Goal: Task Accomplishment & Management: Complete application form

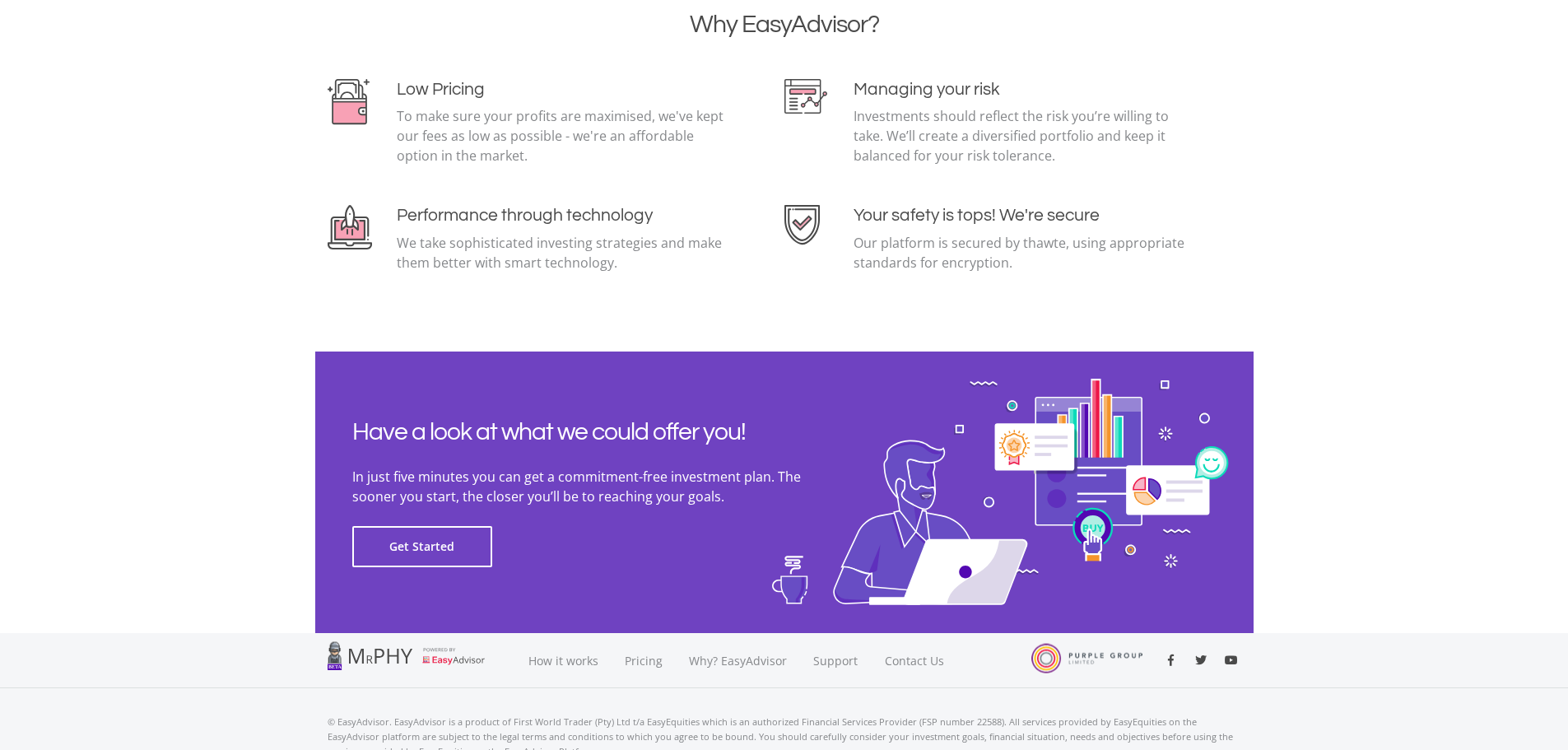
scroll to position [3578, 0]
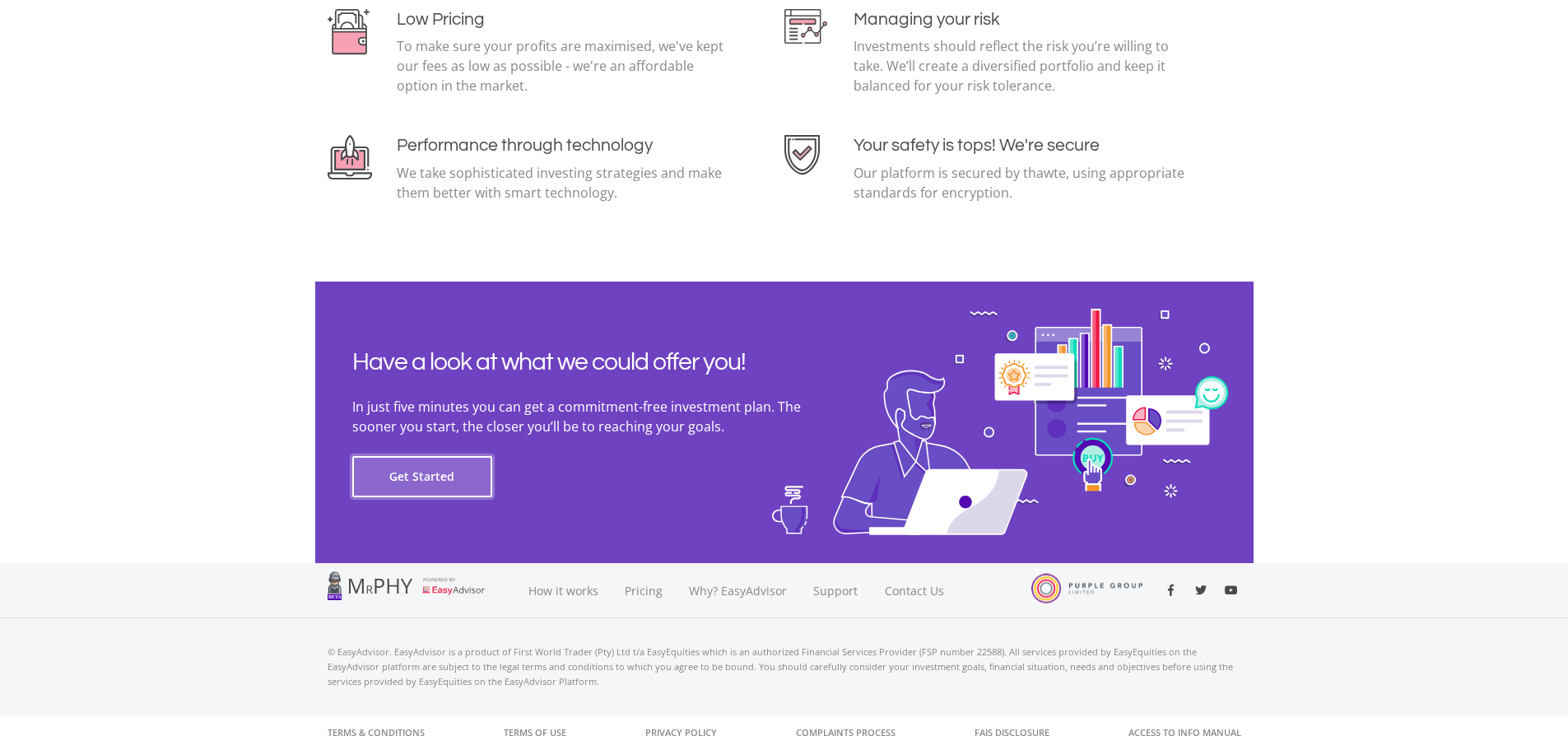
click at [408, 471] on button "Get Started" at bounding box center [423, 477] width 140 height 41
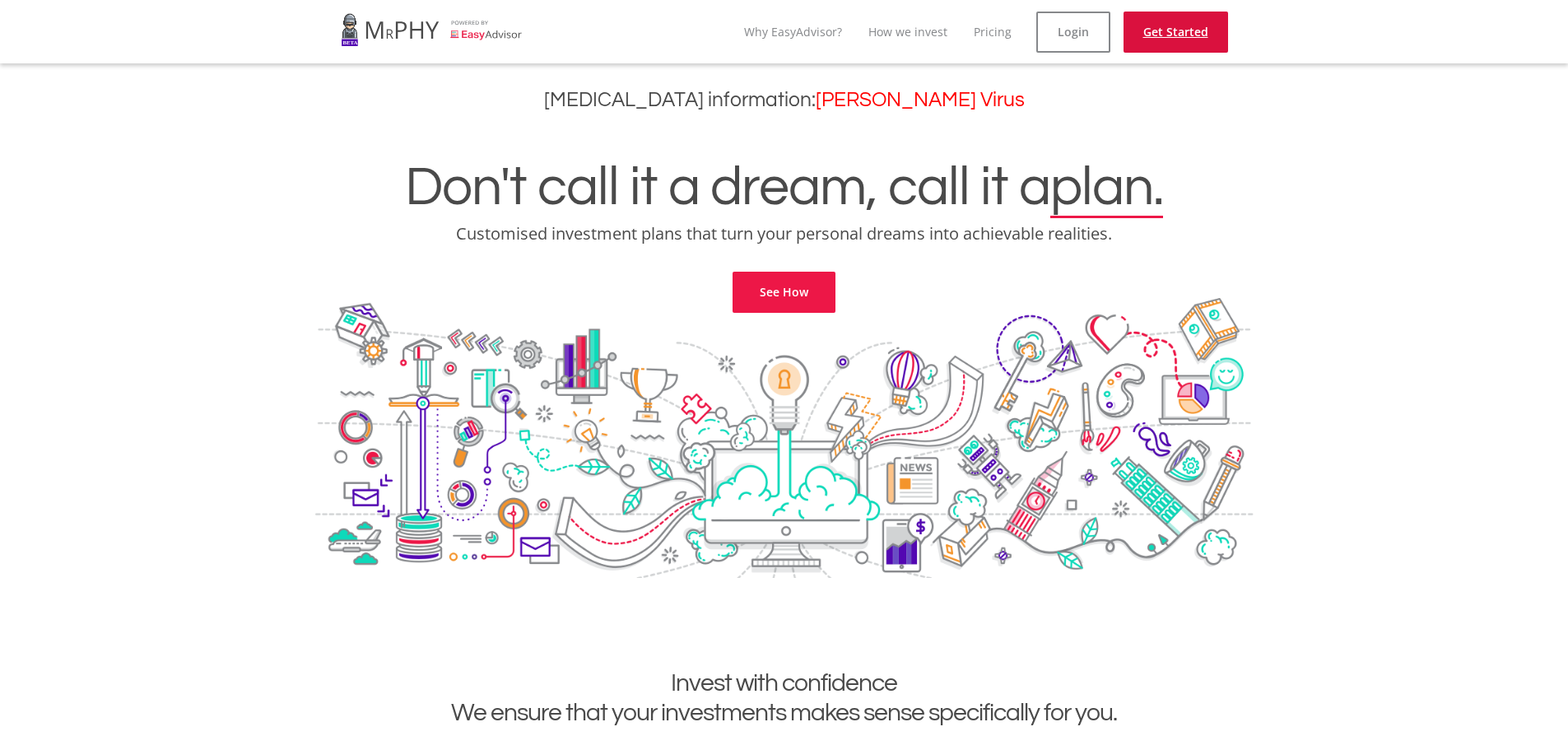
click at [1191, 24] on link "Get Started" at bounding box center [1176, 32] width 105 height 41
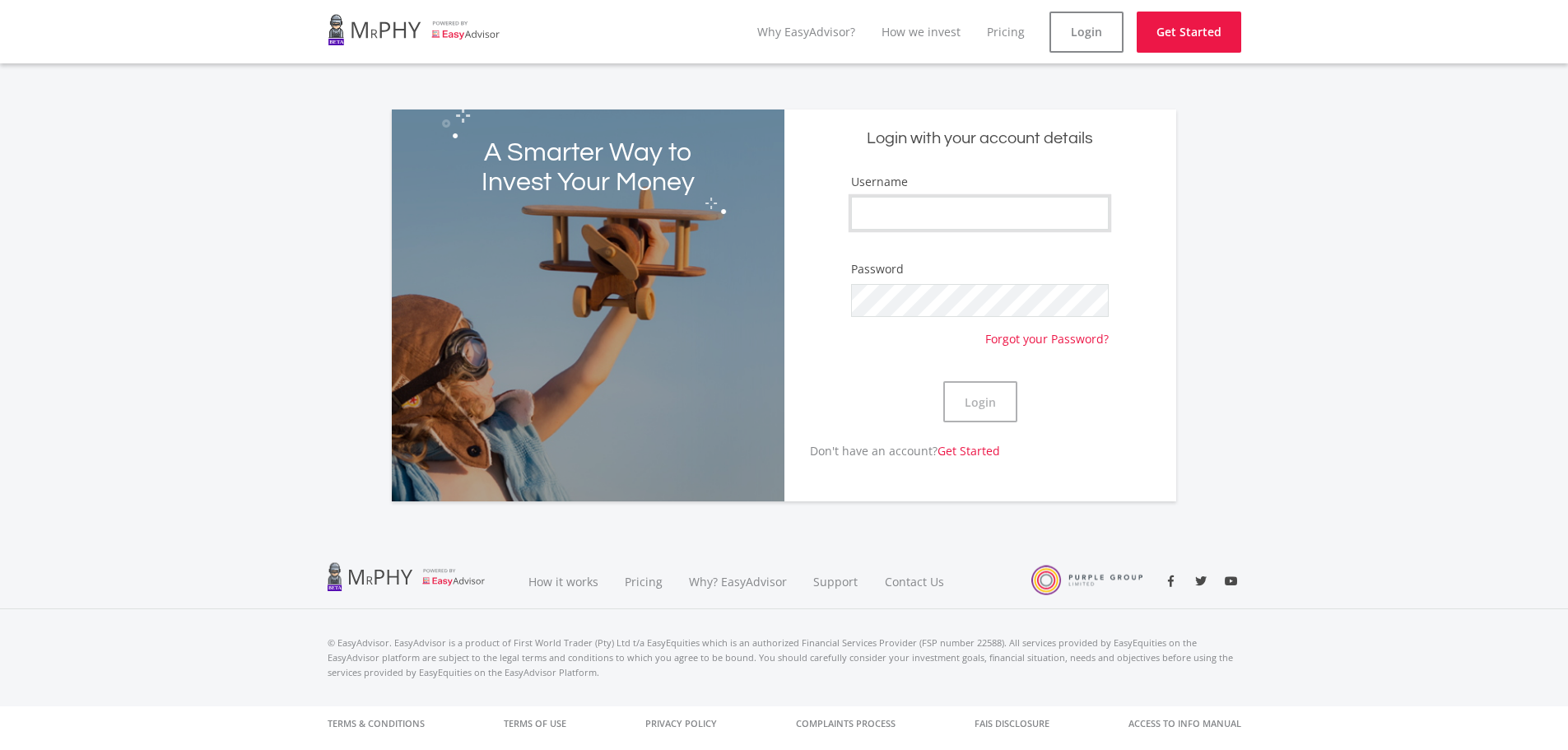
click at [900, 210] on input "Username" at bounding box center [979, 213] width 257 height 33
drag, startPoint x: 1064, startPoint y: 205, endPoint x: 671, endPoint y: 197, distance: 393.1
click at [671, 197] on div "A Smarter Way to Invest Your Money Login with your account details Username gsm…" at bounding box center [784, 305] width 785 height 392
paste input "Mvelo63"
type input "Mvelo63"
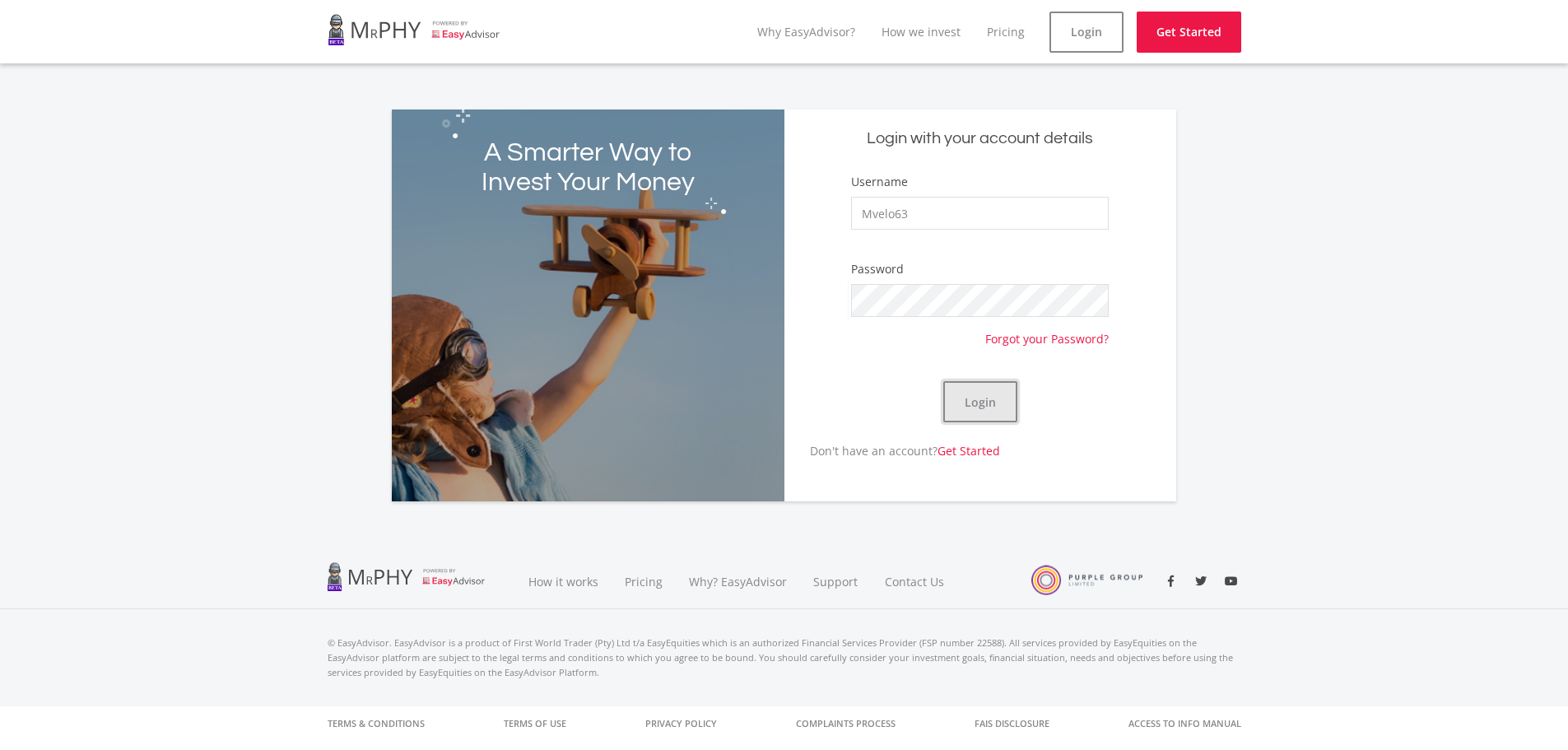
click at [985, 397] on button "Login" at bounding box center [980, 401] width 74 height 41
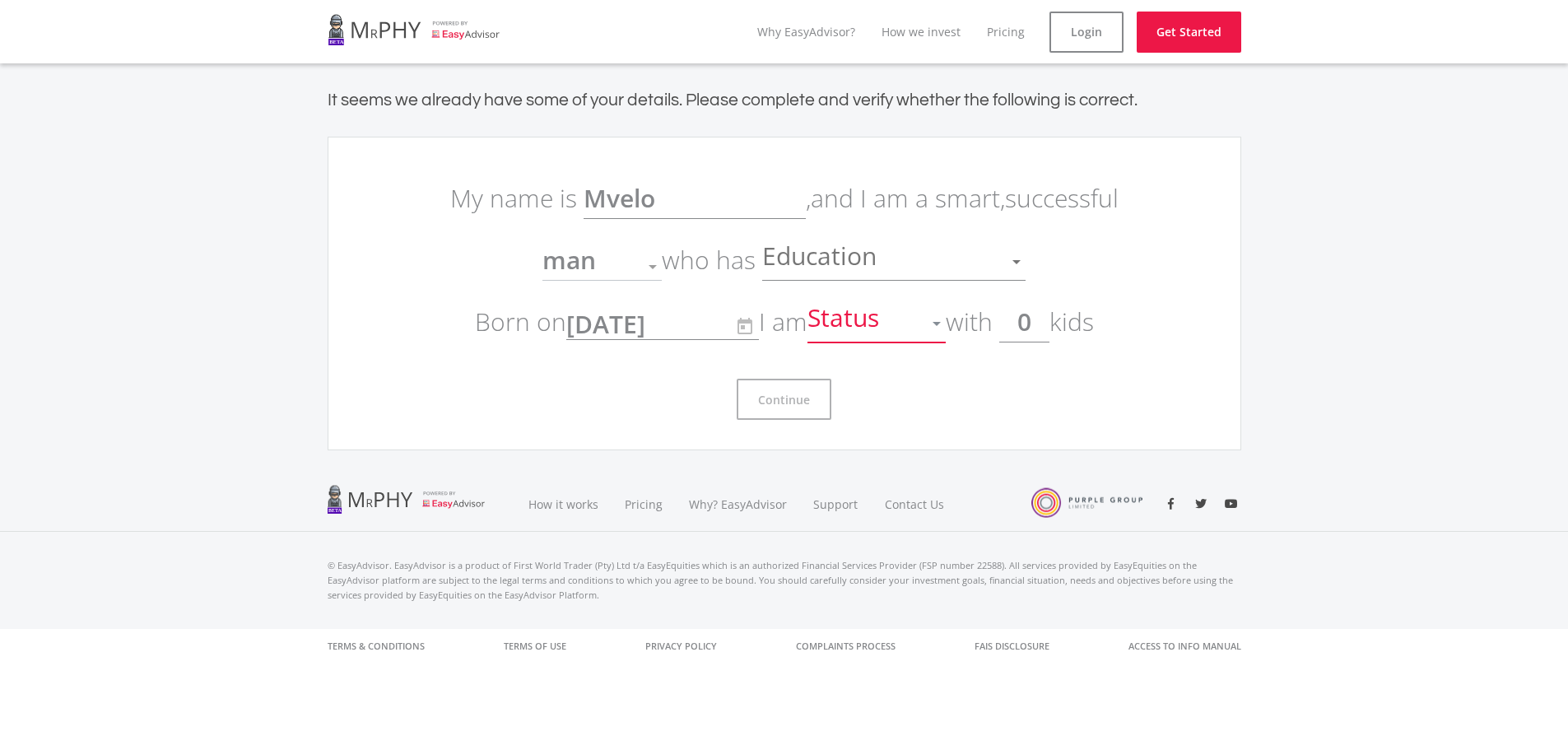
click at [941, 324] on div at bounding box center [936, 324] width 8 height 4
click at [856, 333] on span "single" at bounding box center [882, 332] width 138 height 49
click at [1015, 257] on div at bounding box center [1017, 262] width 32 height 32
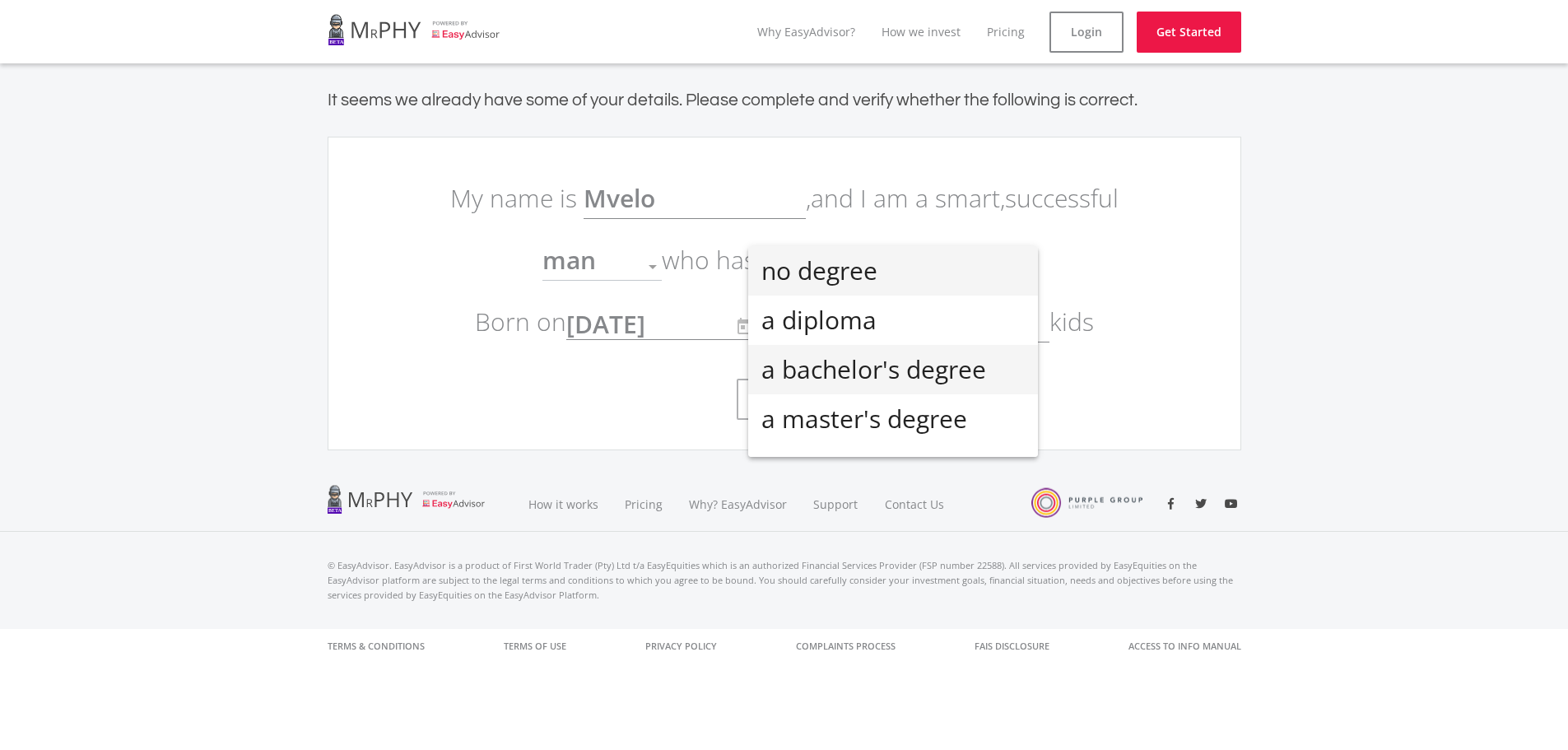
scroll to position [36, 0]
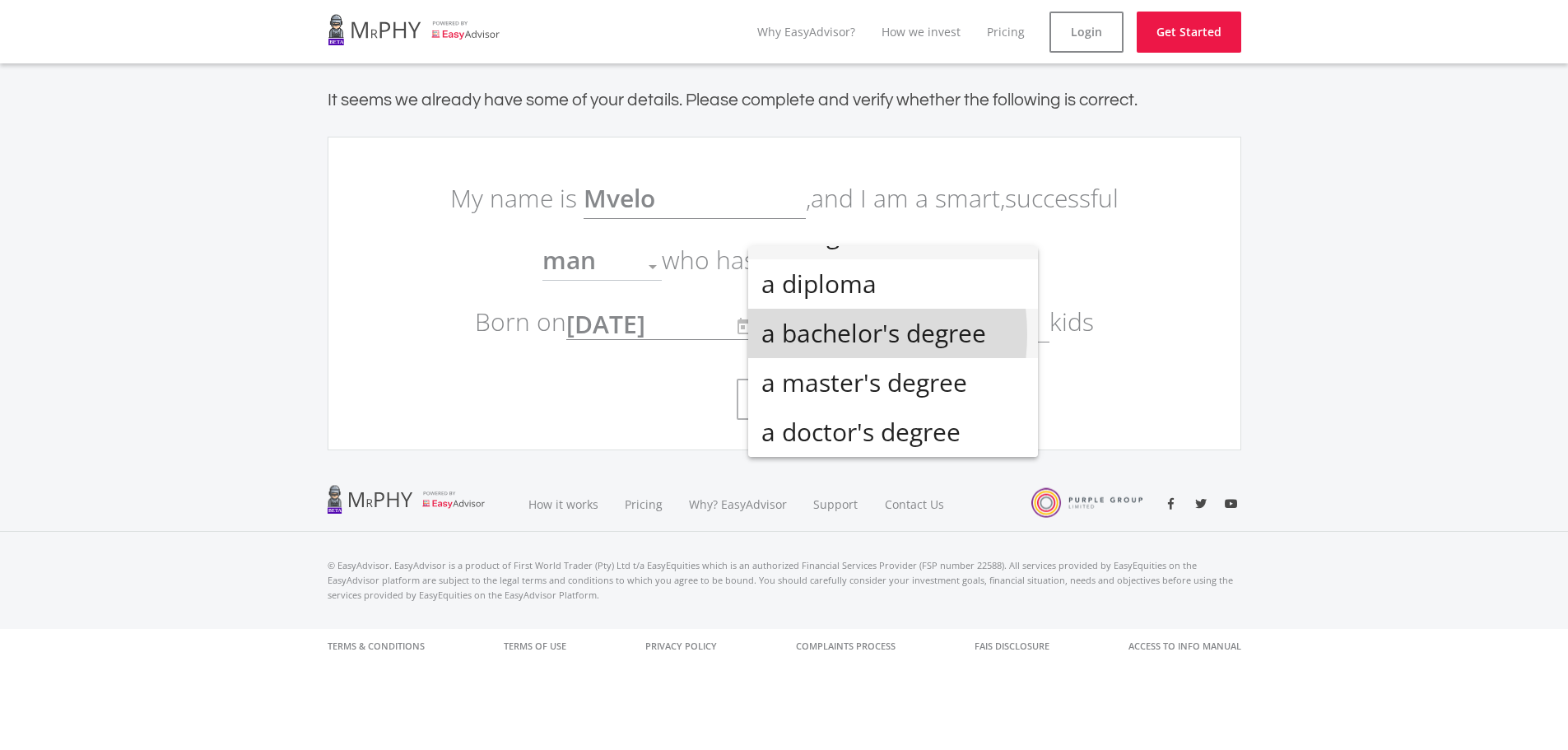
click at [812, 334] on span "a bachelor's degree" at bounding box center [893, 333] width 263 height 49
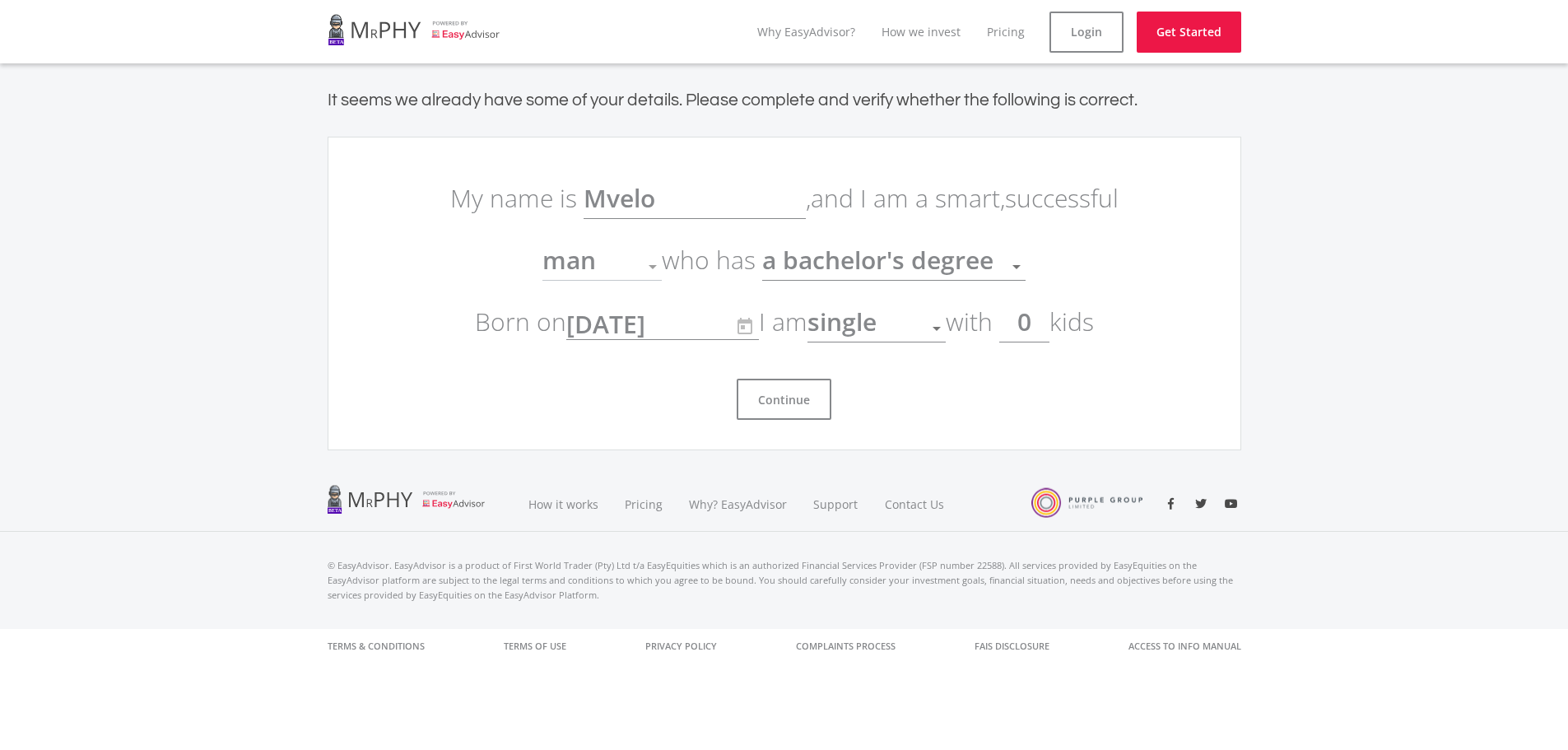
click at [660, 266] on div at bounding box center [653, 267] width 32 height 32
click at [655, 263] on div at bounding box center [653, 267] width 32 height 32
click at [810, 391] on button "Continue" at bounding box center [783, 399] width 94 height 41
click at [764, 408] on button "Continue" at bounding box center [783, 399] width 94 height 41
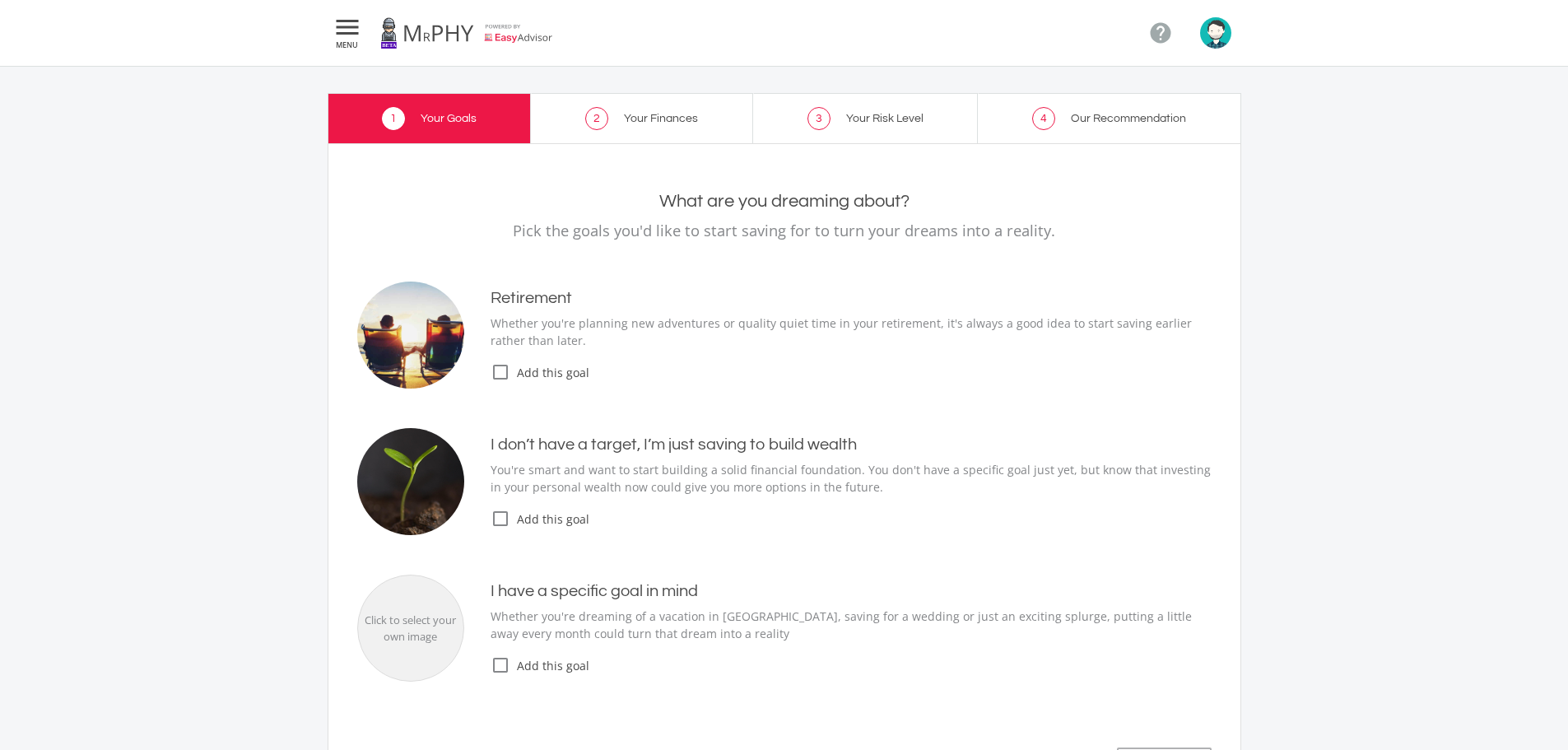
click at [499, 523] on icon "check_box_outline_blank" at bounding box center [500, 518] width 20 height 20
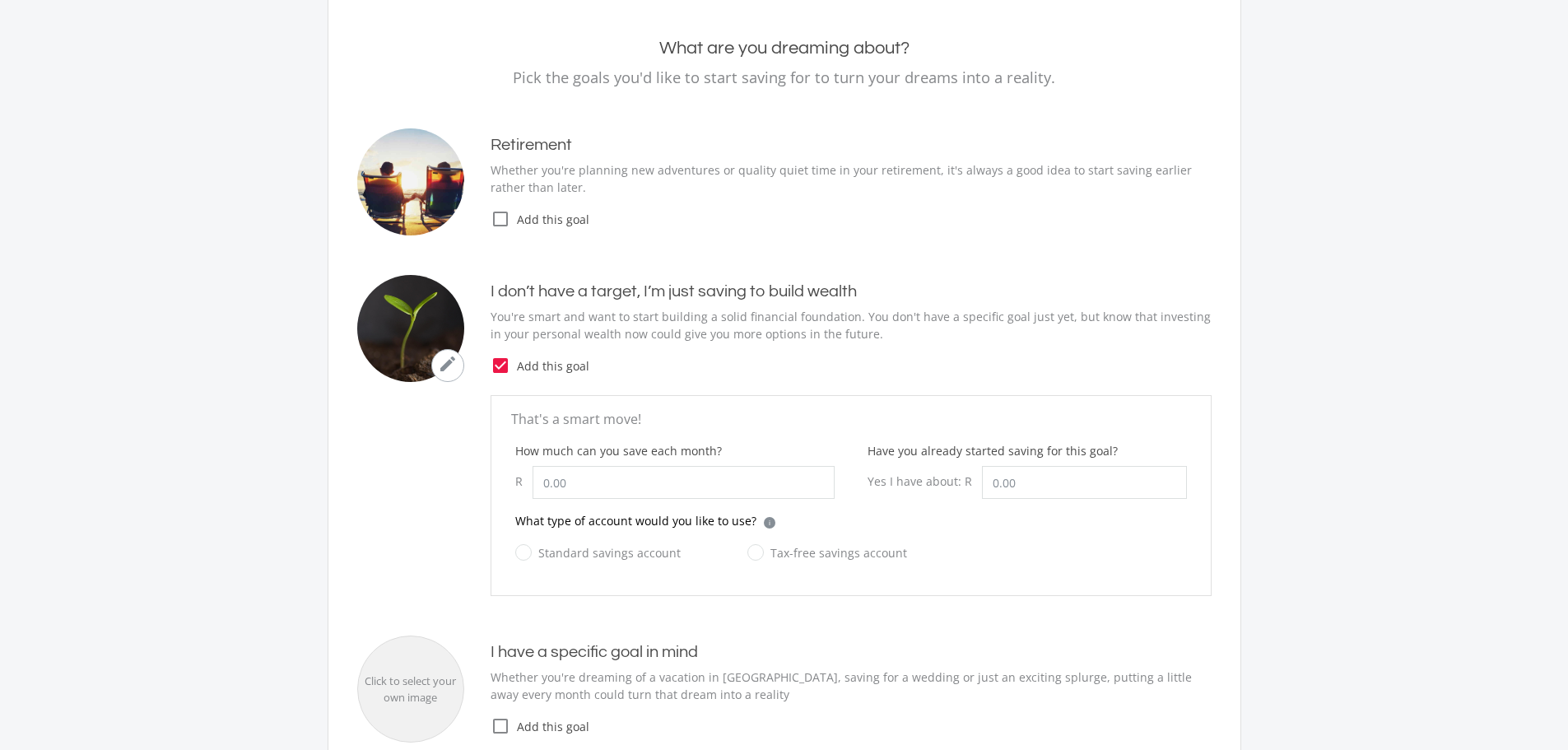
scroll to position [247, 0]
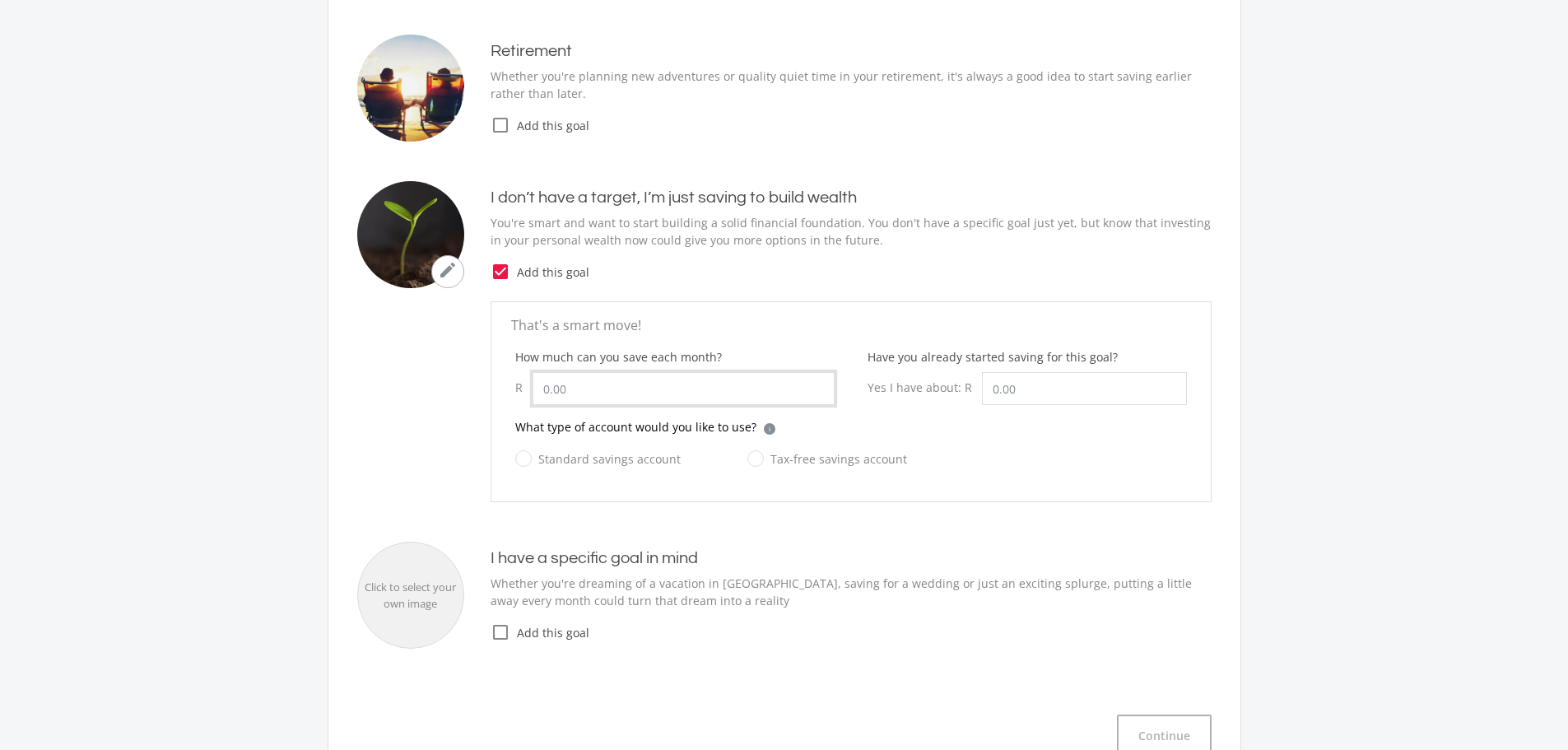
click at [581, 387] on input "How much can you save each month?" at bounding box center [684, 388] width 302 height 33
type input "3,000.00"
click at [525, 451] on label "Standard savings account" at bounding box center [597, 459] width 165 height 21
click at [525, 451] on input "Standard savings account" at bounding box center [581, 467] width 165 height 33
radio input "true"
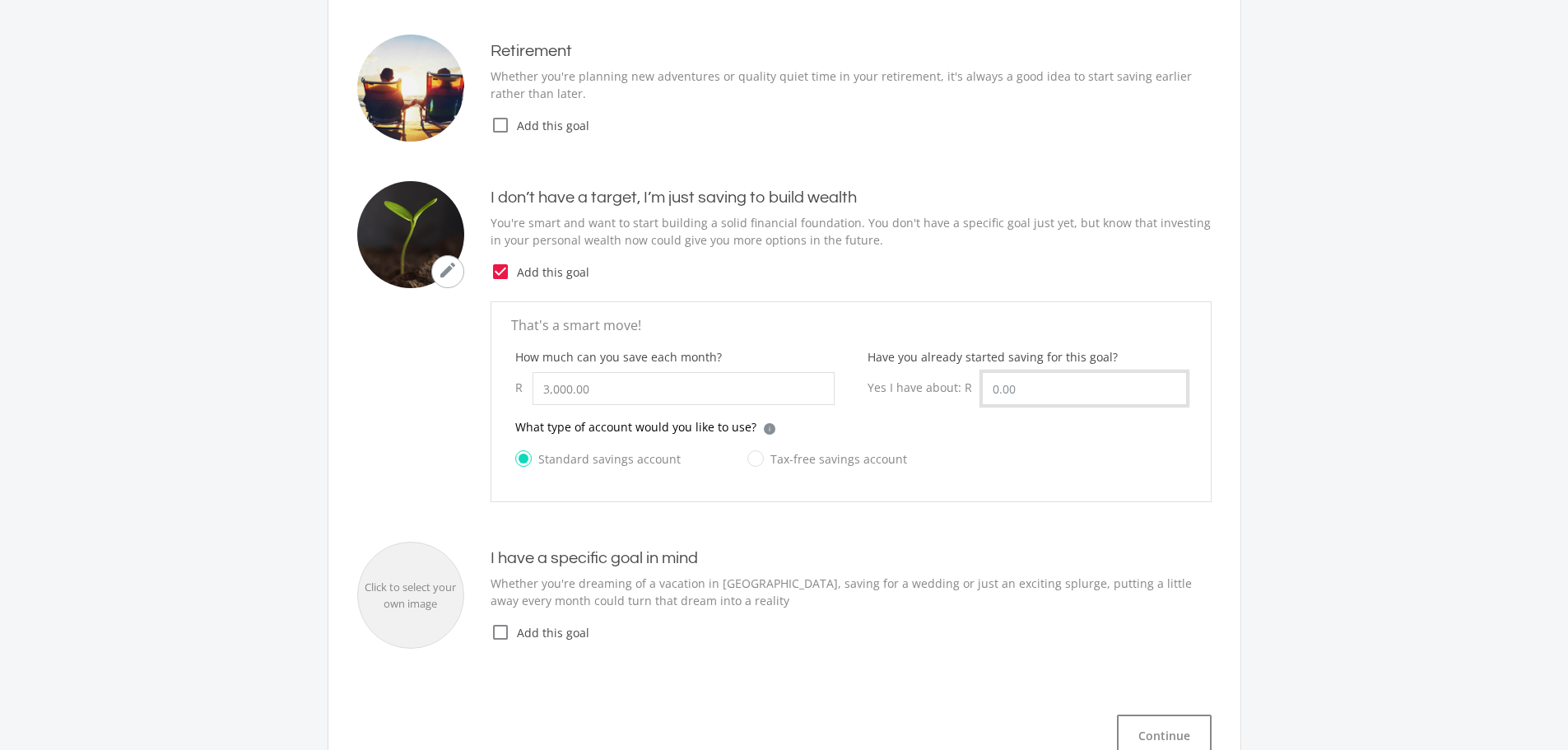
click at [1072, 381] on input "Have you already started saving for this goal?" at bounding box center [1085, 388] width 205 height 33
type input "5"
type input "4000"
type input "3000.00"
type input "4,000.00"
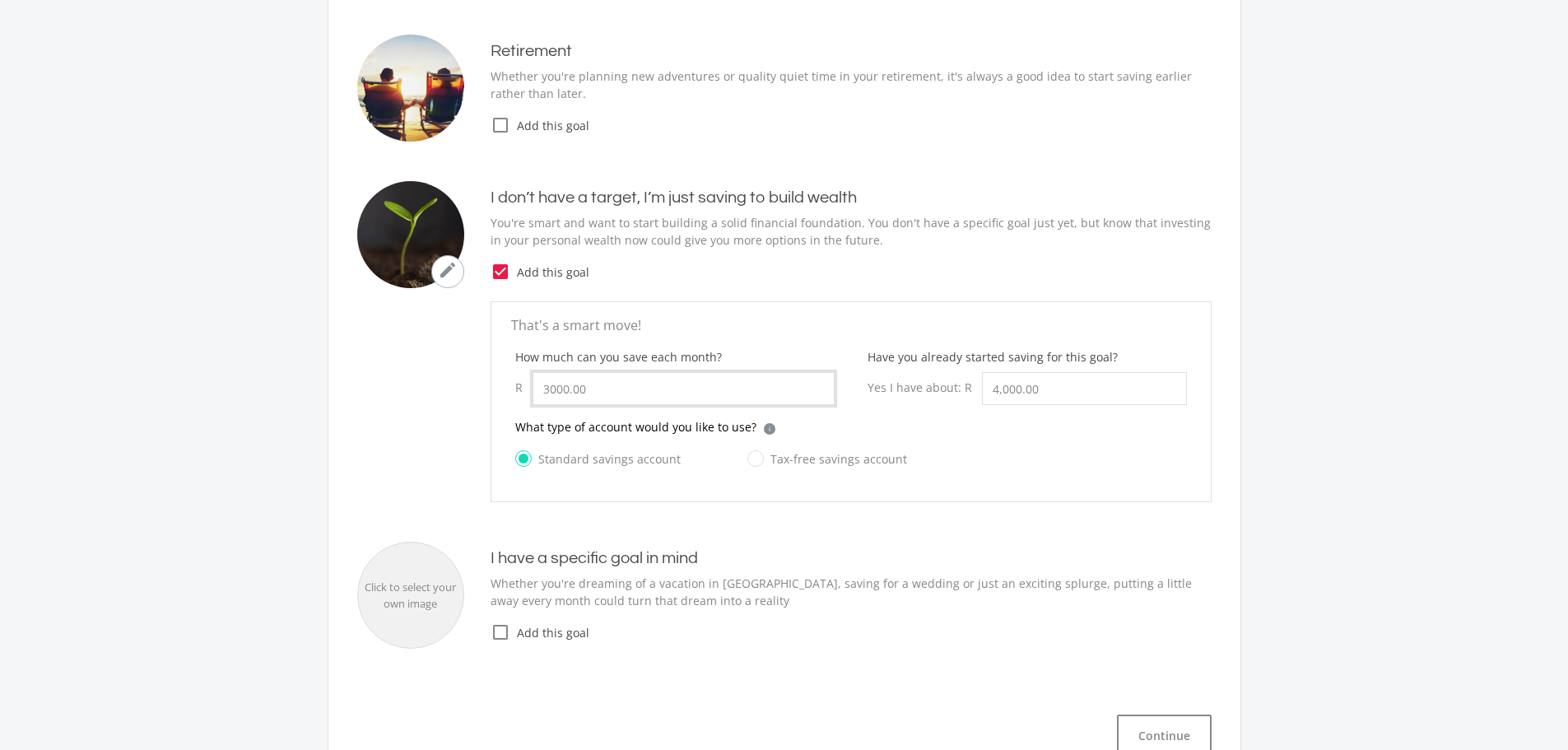
click at [740, 383] on input "3000.00" at bounding box center [684, 388] width 302 height 33
type input "3,000.00"
click at [1036, 395] on input "4000.00" at bounding box center [1085, 388] width 205 height 33
type input "4500"
type input "3000.00"
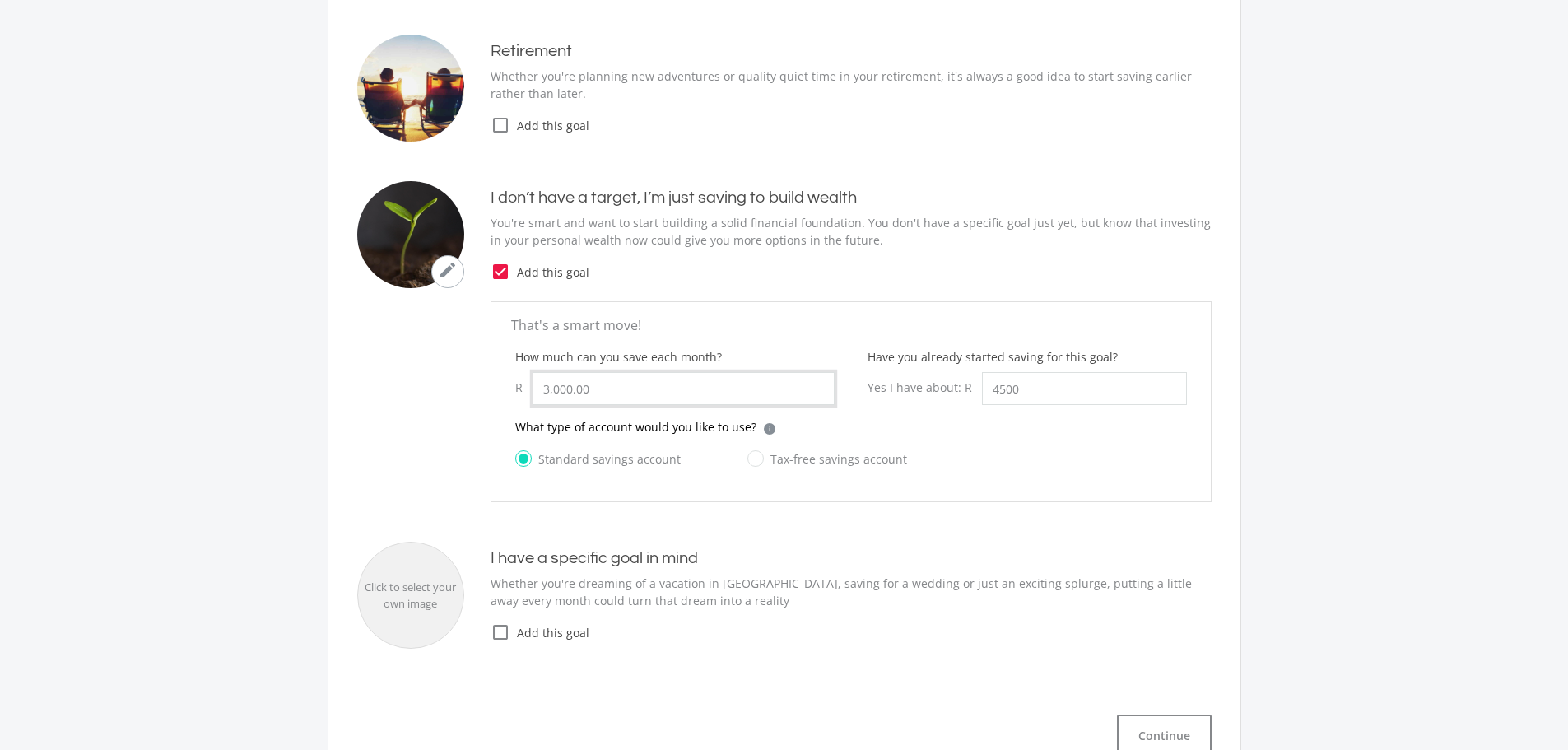
type input "4,500.00"
click at [681, 401] on input "3000.00" at bounding box center [684, 388] width 302 height 33
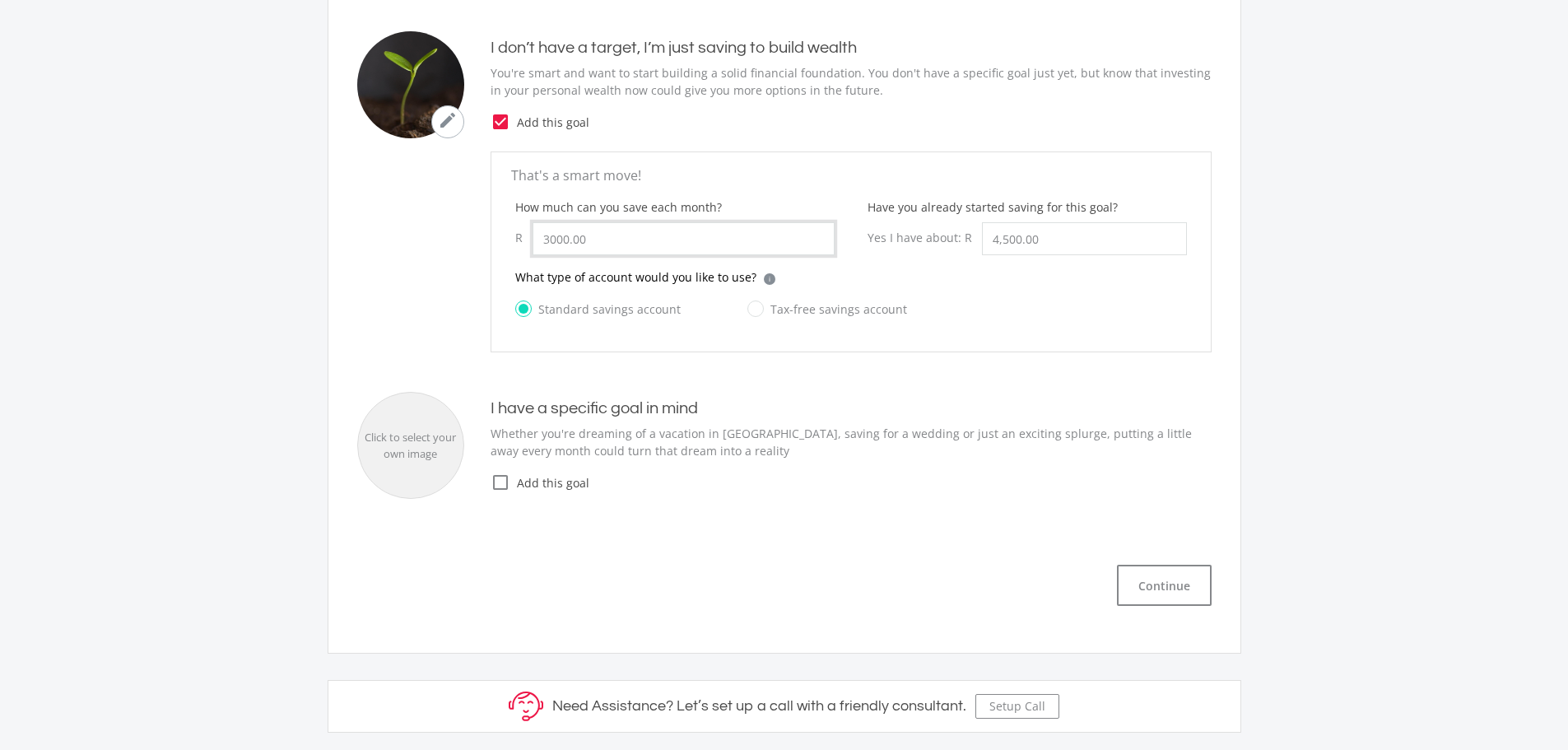
scroll to position [411, 0]
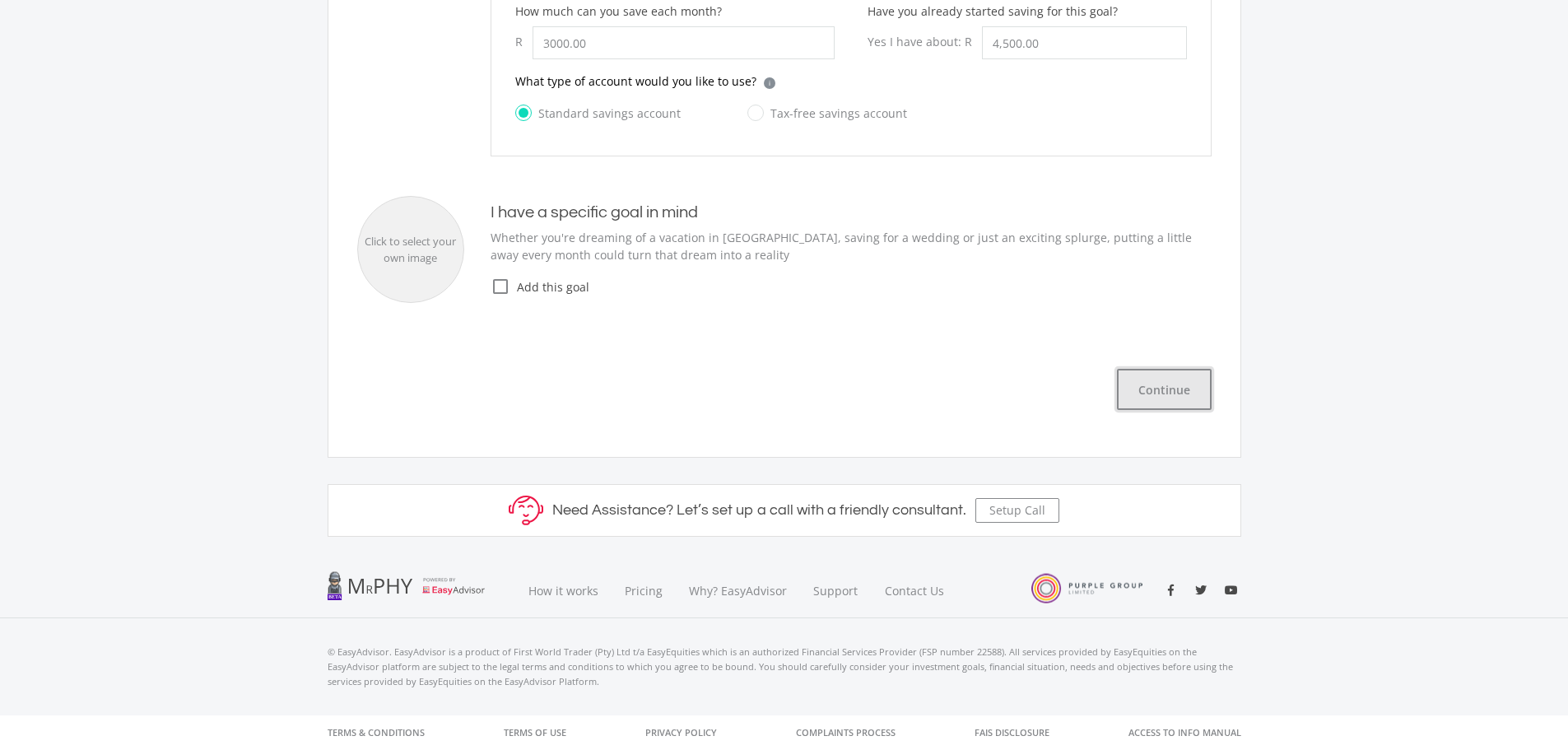
type input "3,000.00"
click at [1137, 385] on button "Continue" at bounding box center [1164, 389] width 94 height 41
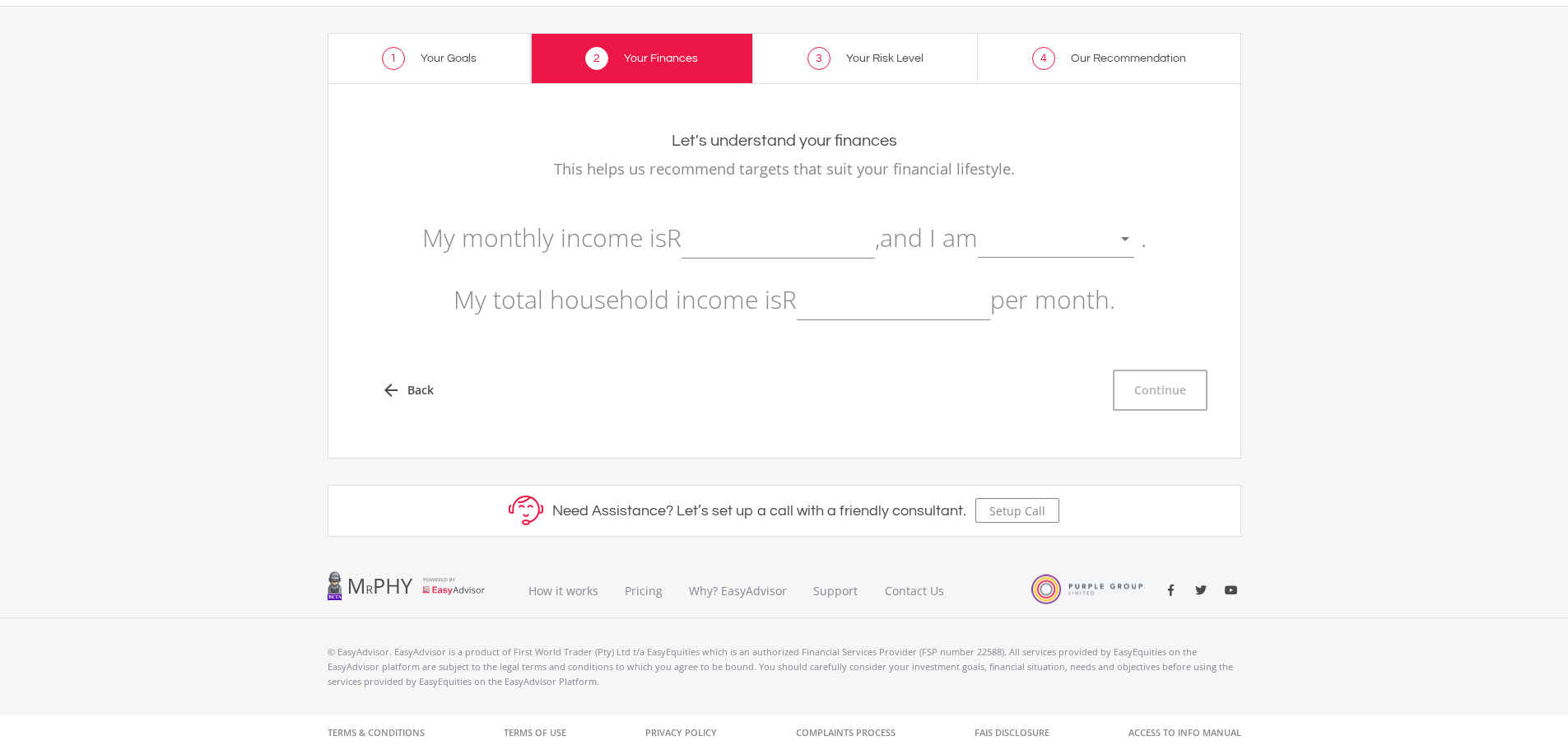
scroll to position [60, 0]
click at [693, 247] on input "text" at bounding box center [777, 238] width 193 height 41
type input "47,500.00"
click at [1034, 248] on div at bounding box center [1043, 240] width 132 height 32
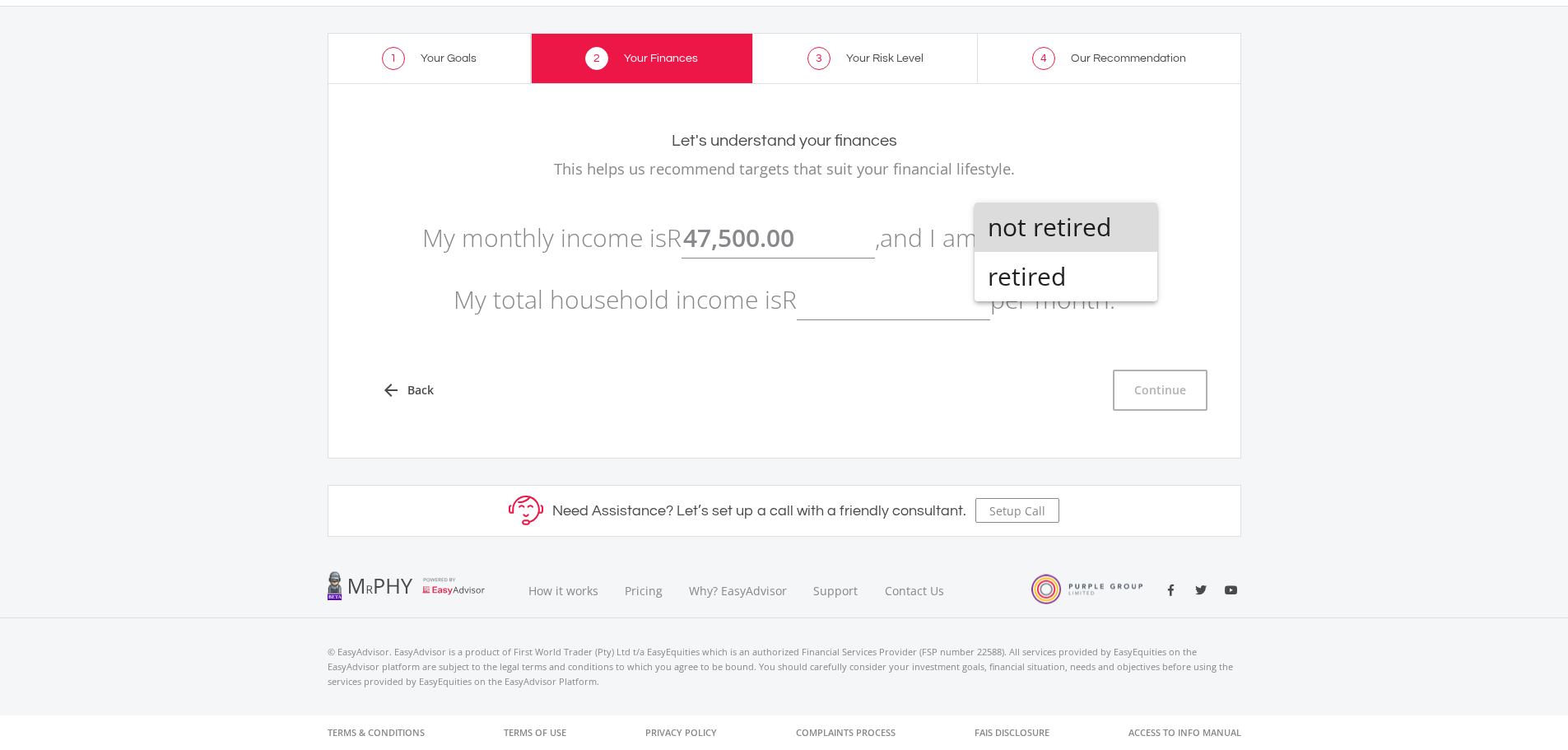
click at [1023, 225] on span "not retired" at bounding box center [1066, 227] width 157 height 49
click at [884, 310] on input "text" at bounding box center [893, 299] width 193 height 41
type input "47500"
type input "47500.00"
type input "47,500.00"
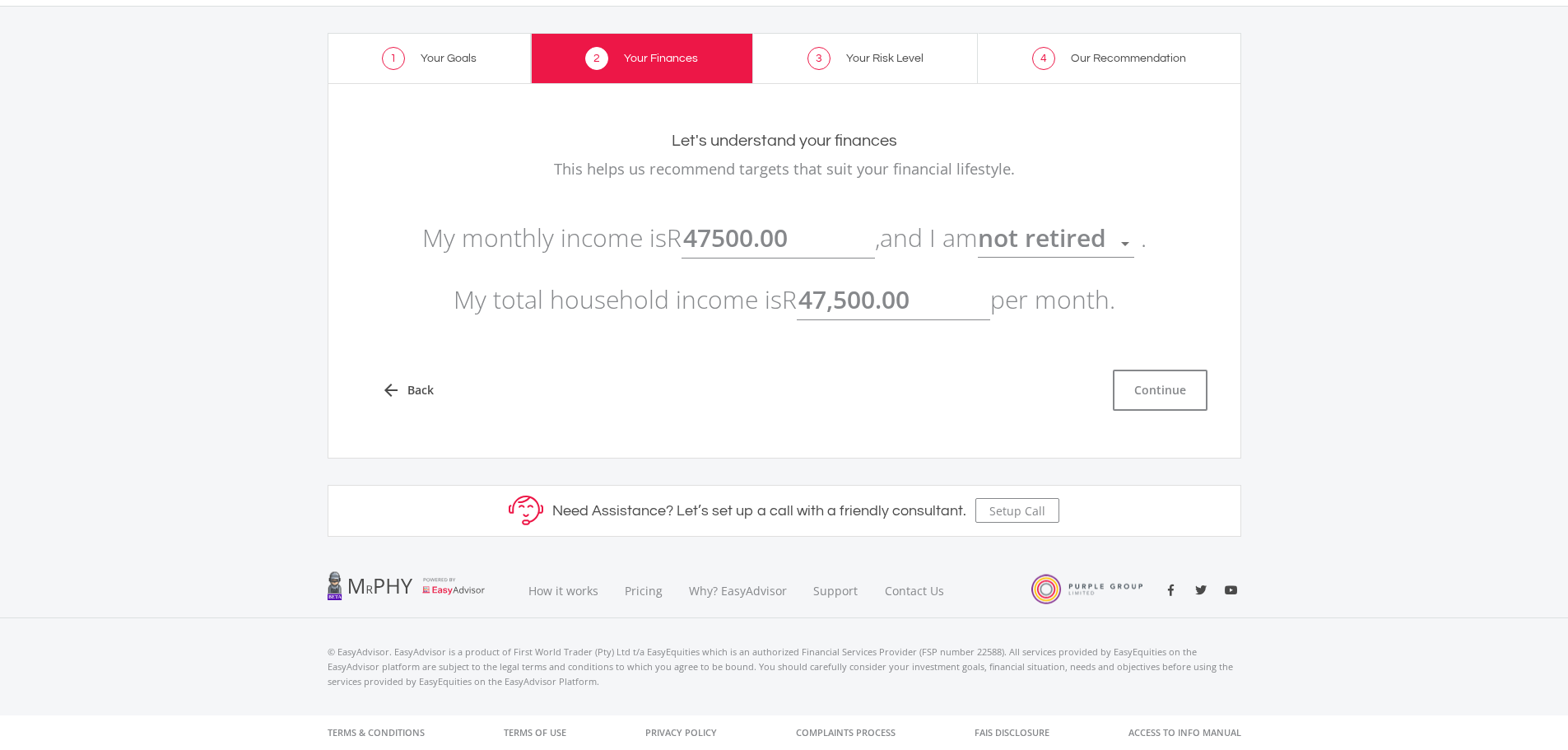
click at [786, 254] on input "47500.00" at bounding box center [777, 238] width 193 height 41
click at [1125, 388] on button "Continue" at bounding box center [1160, 390] width 94 height 41
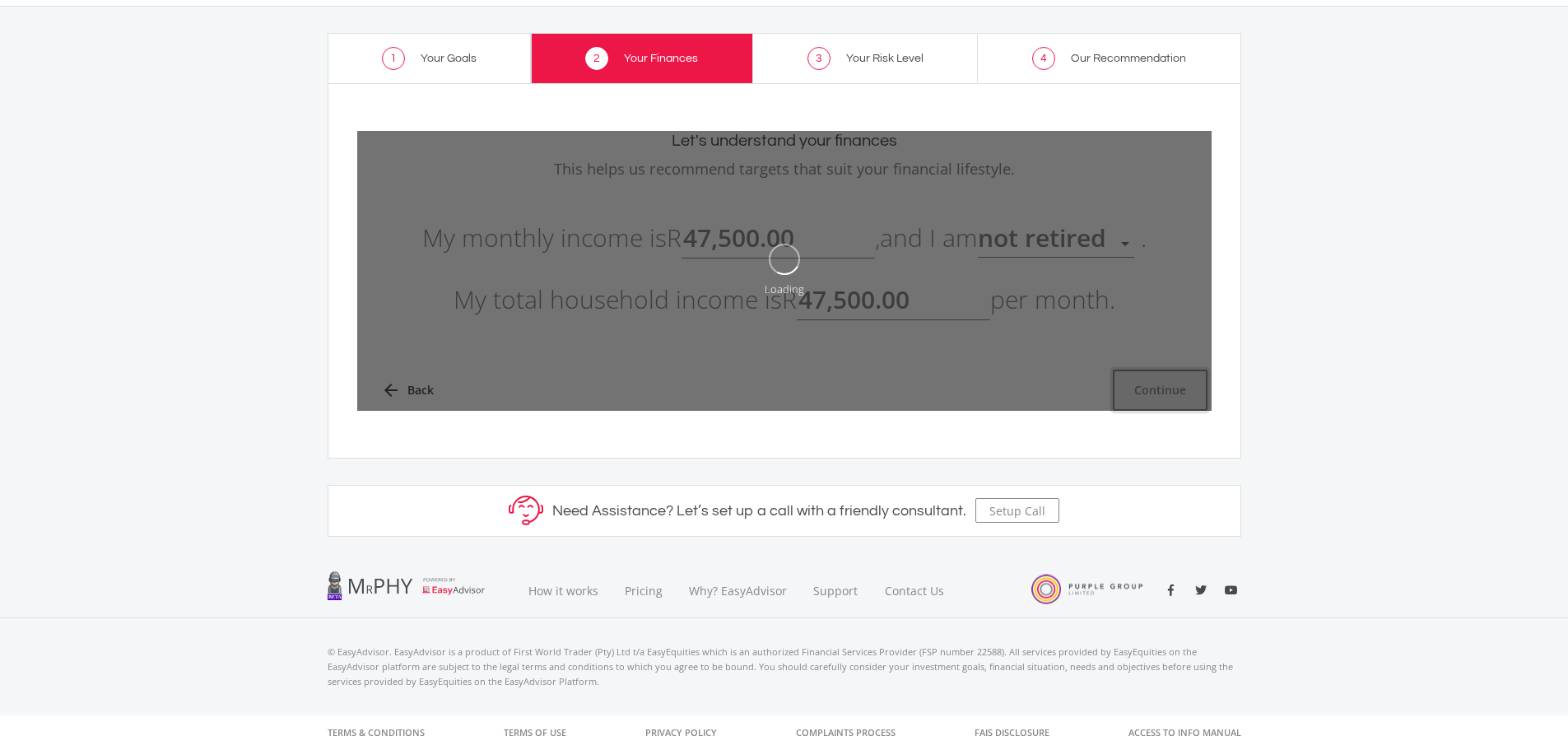
type input "47500"
type input "47,500.00"
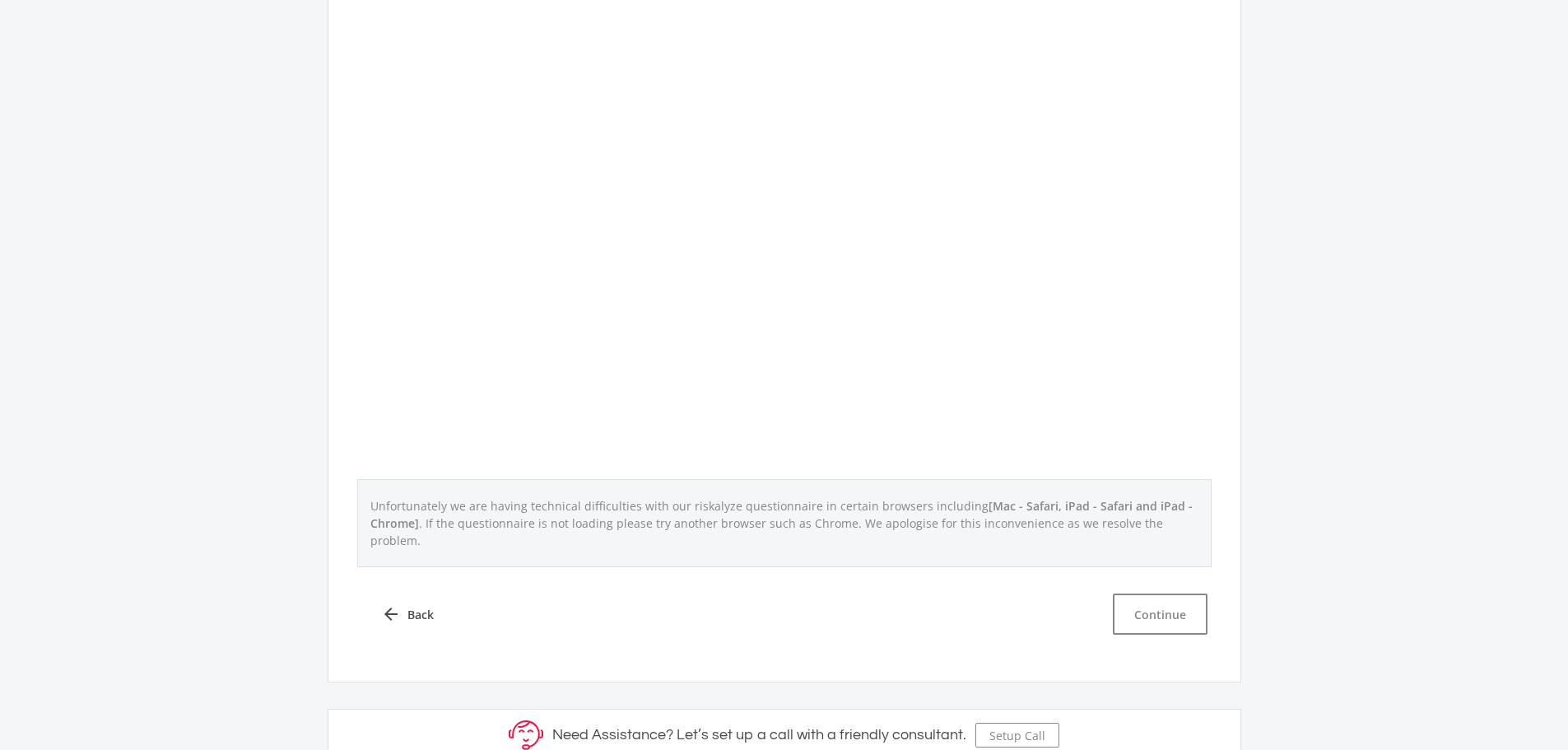
scroll to position [493, 0]
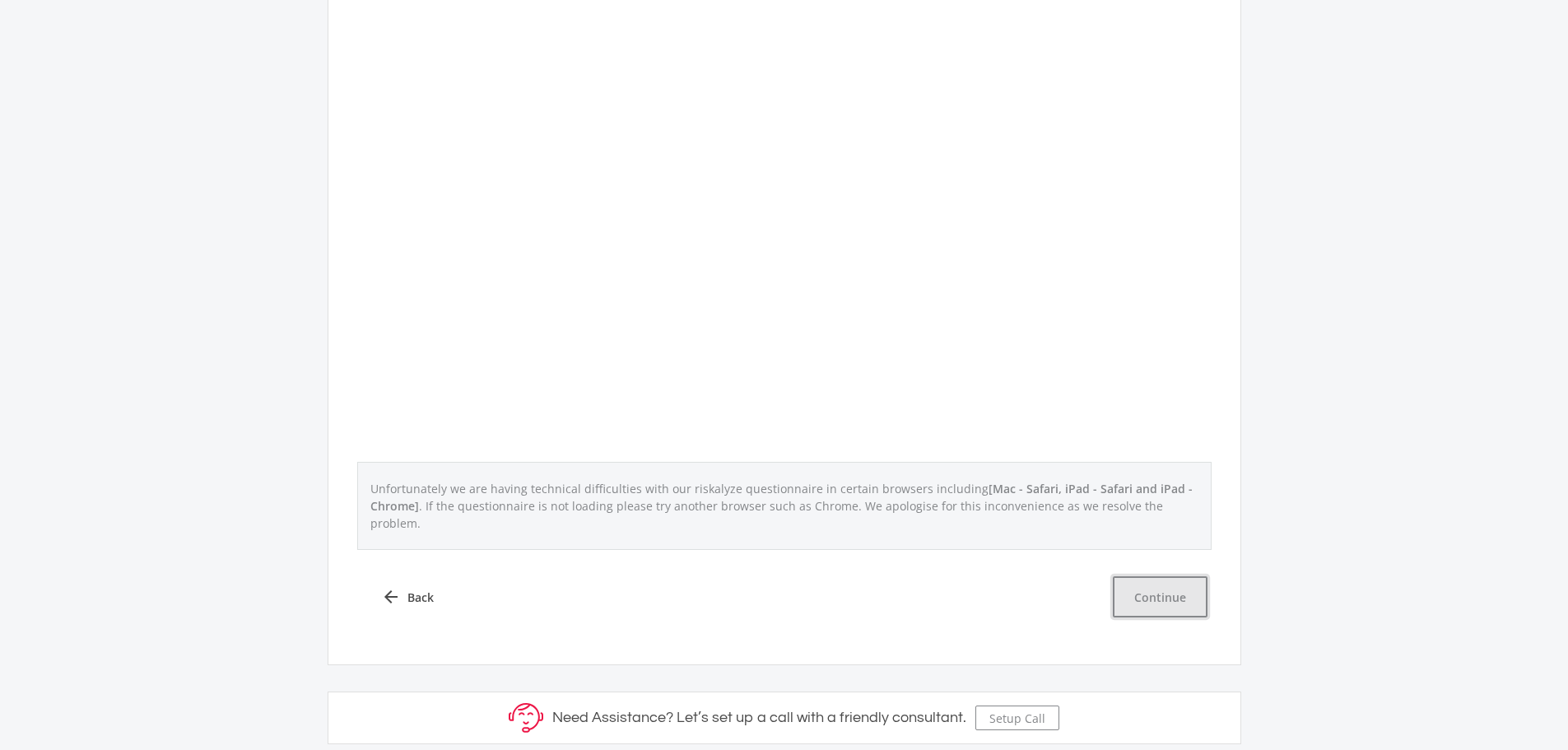
click at [1158, 580] on button "Continue" at bounding box center [1160, 596] width 94 height 41
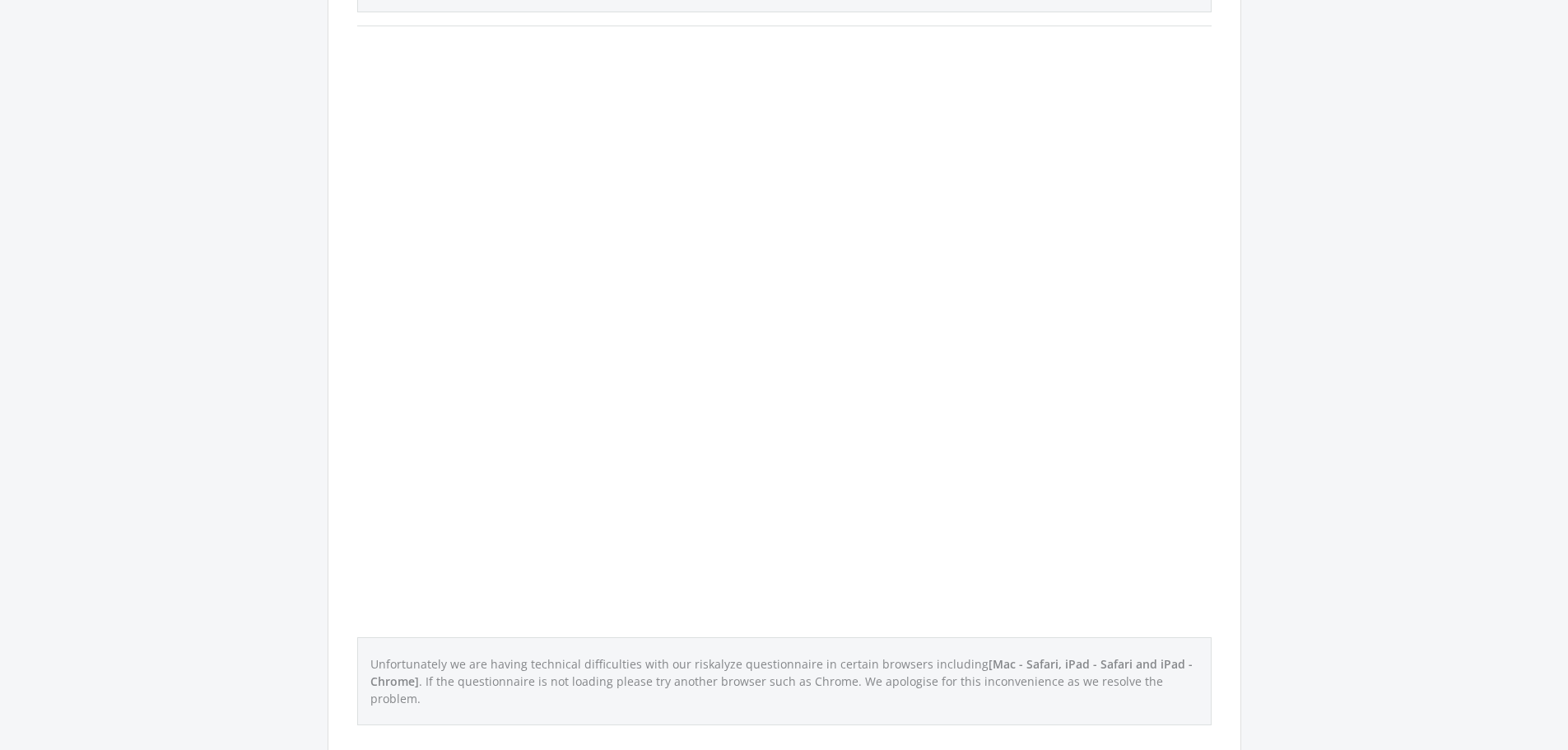
scroll to position [411, 0]
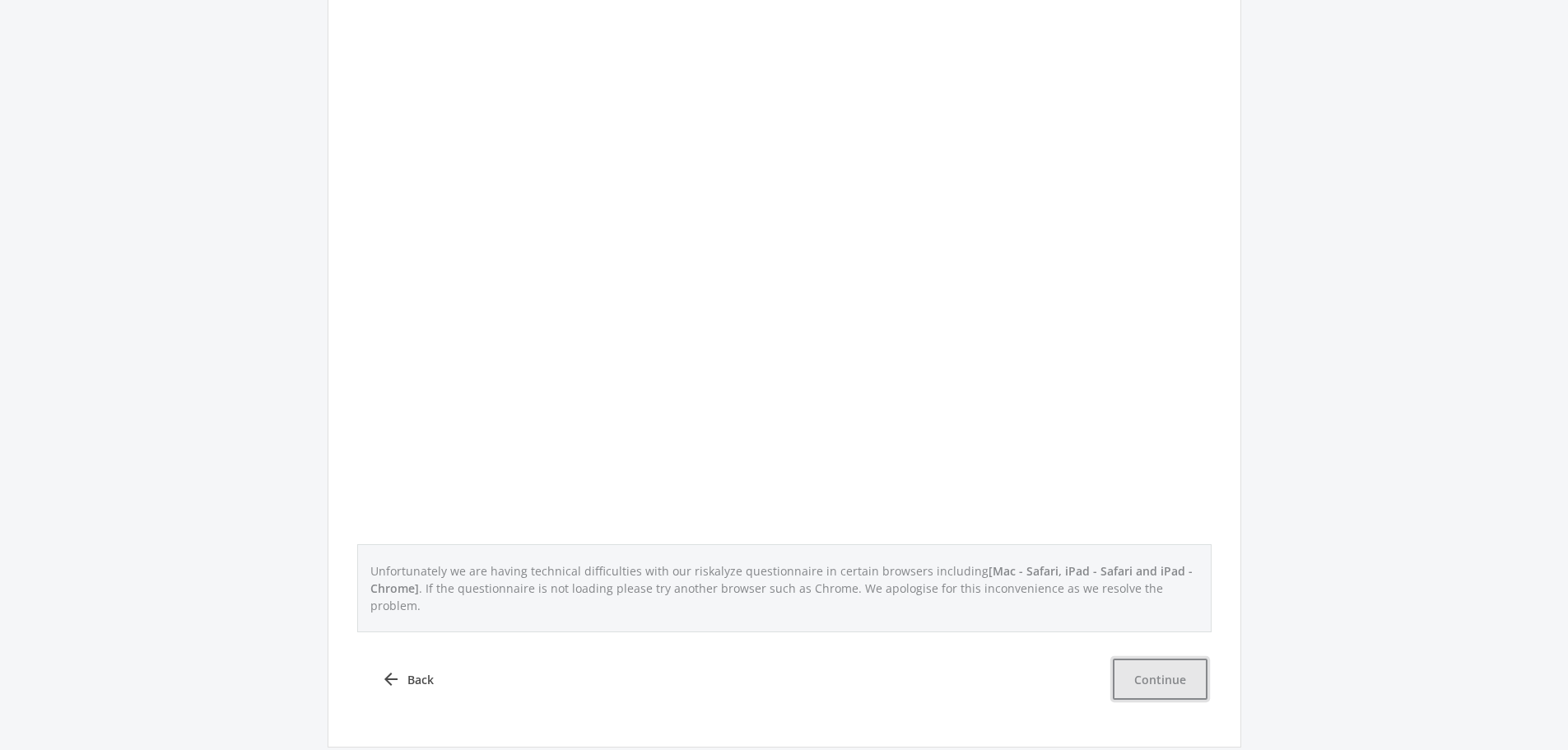
click at [1164, 669] on button "Continue" at bounding box center [1160, 679] width 94 height 41
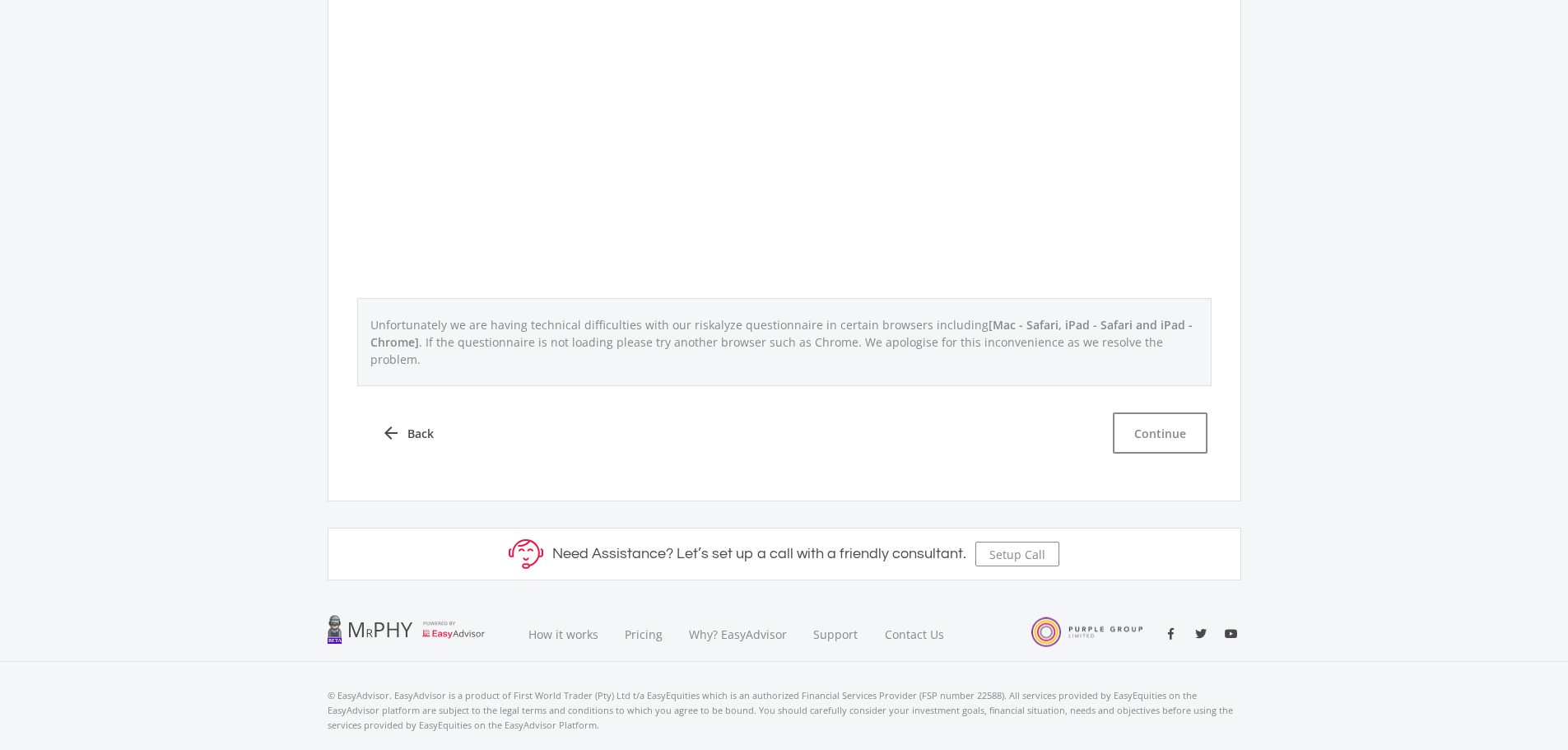
scroll to position [659, 0]
click at [1173, 415] on button "Continue" at bounding box center [1160, 432] width 94 height 41
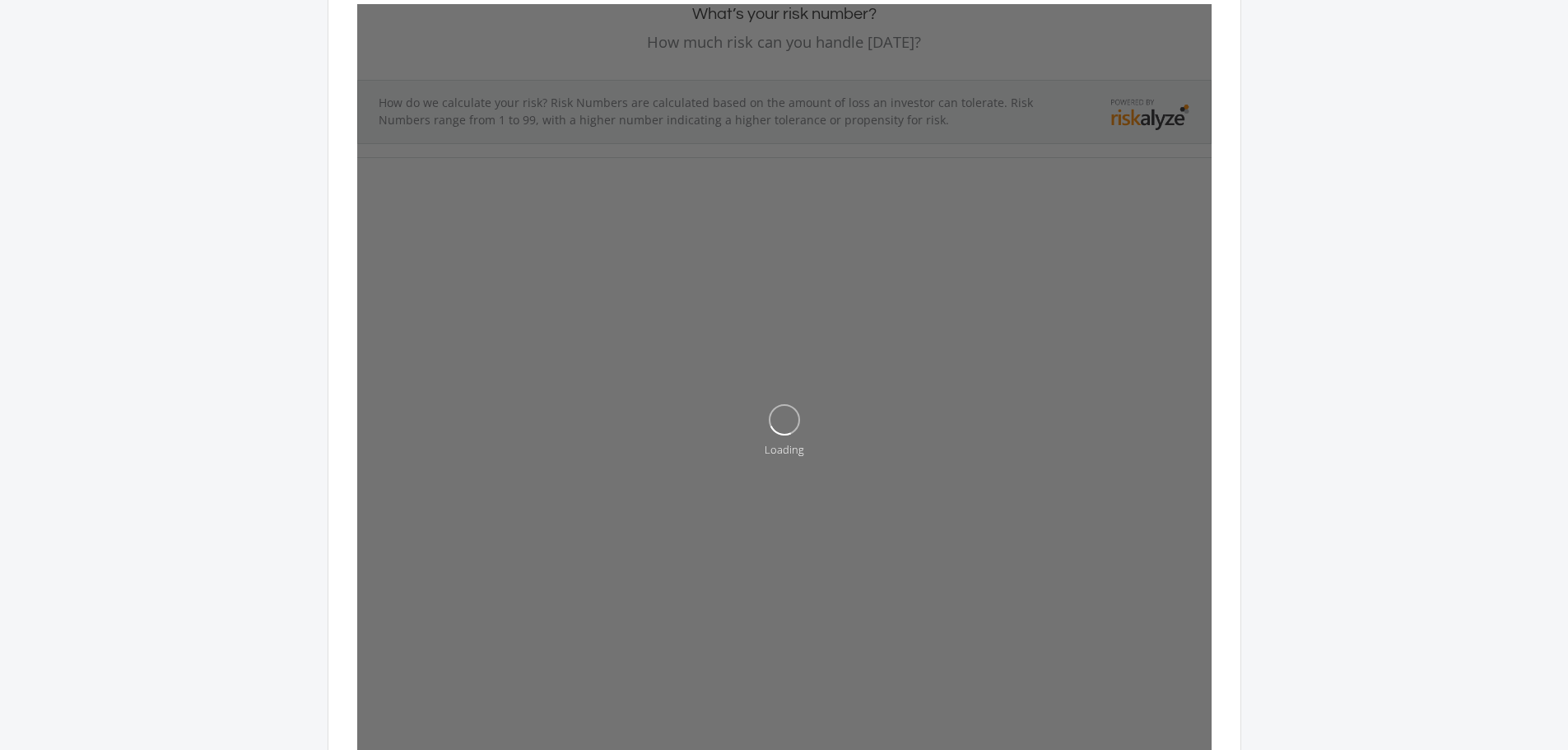
scroll to position [164, 0]
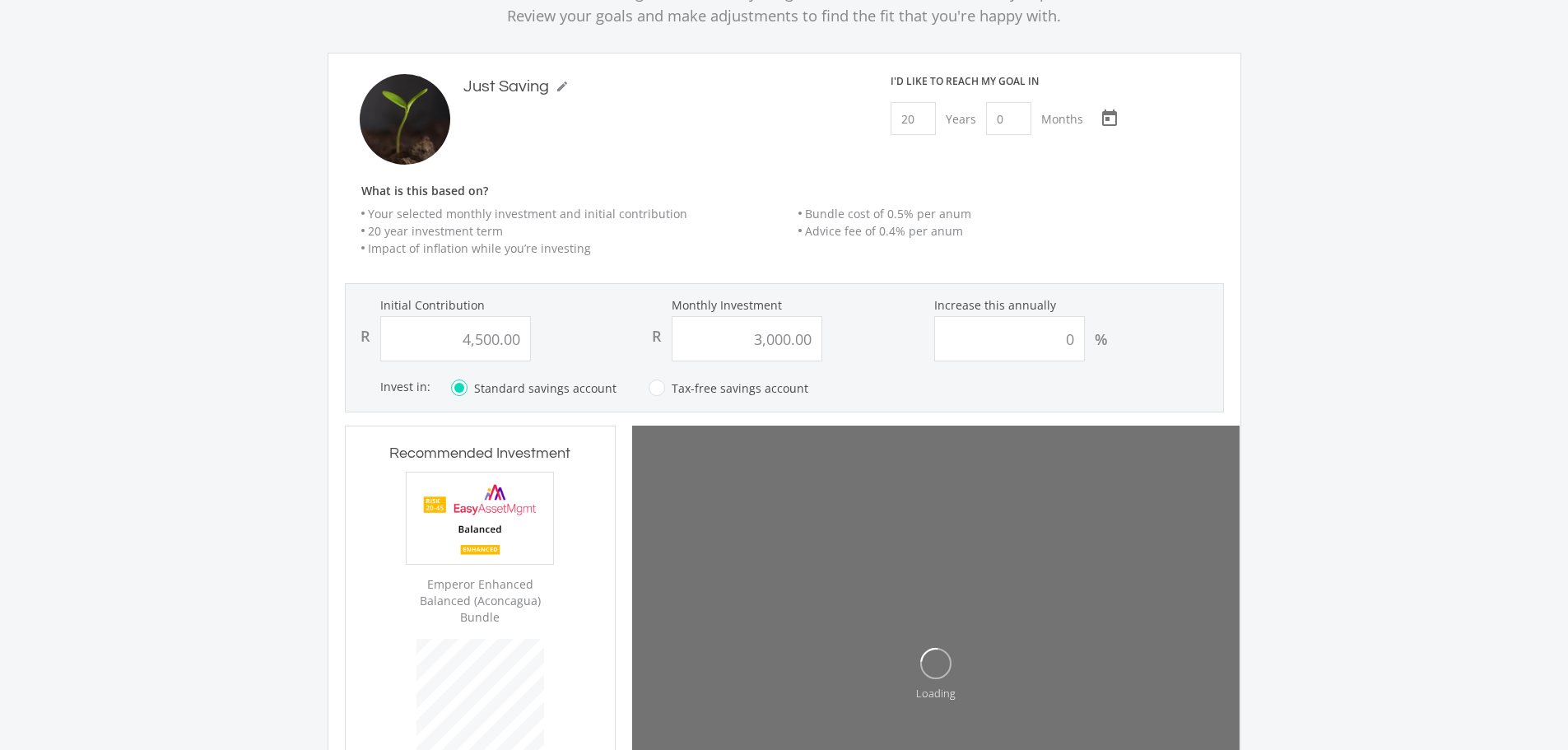
scroll to position [495, 270]
type input "4500"
type input "3000"
type input "4,500.00"
type input "3,000.00"
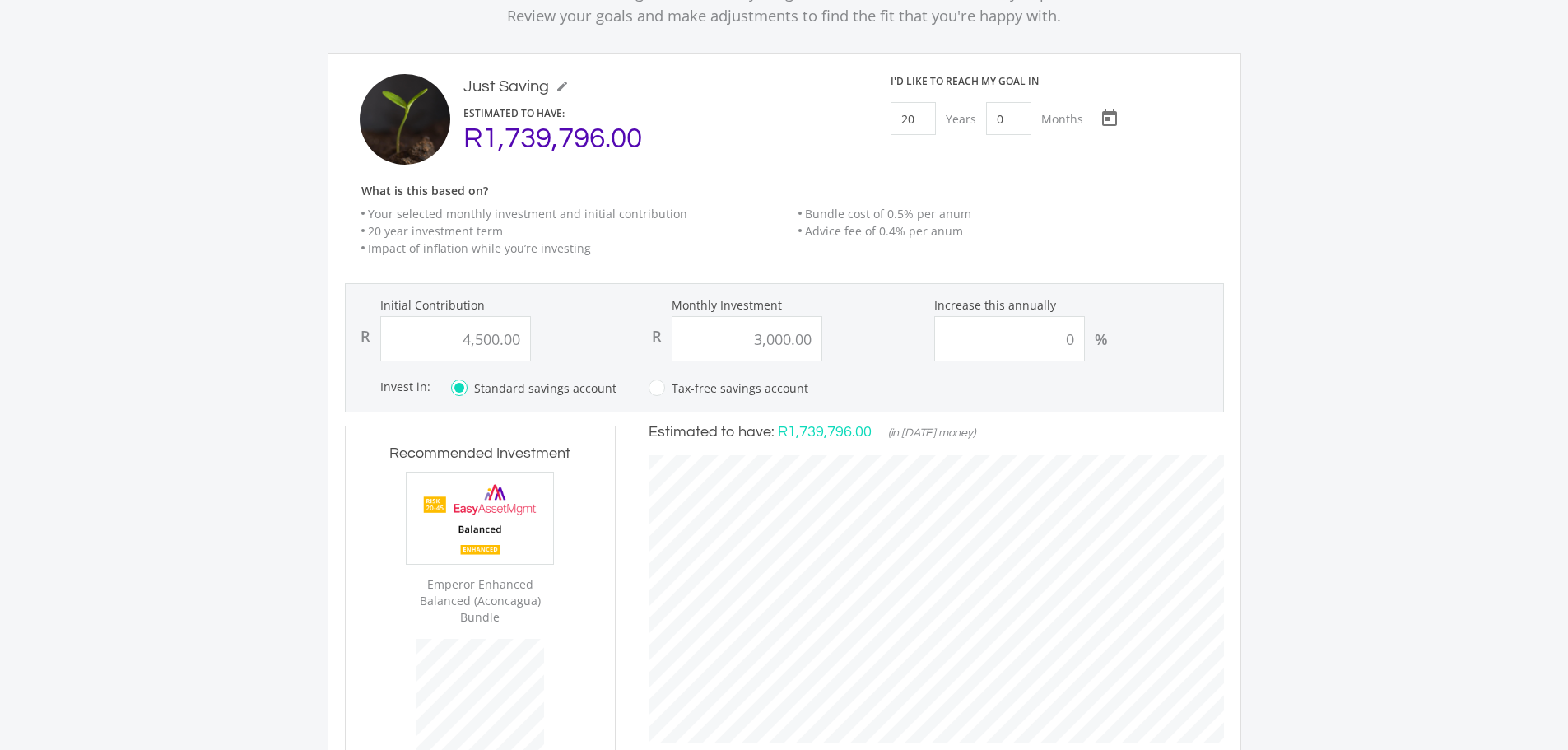
scroll to position [497, 608]
click at [1057, 337] on input "0" at bounding box center [1009, 339] width 150 height 46
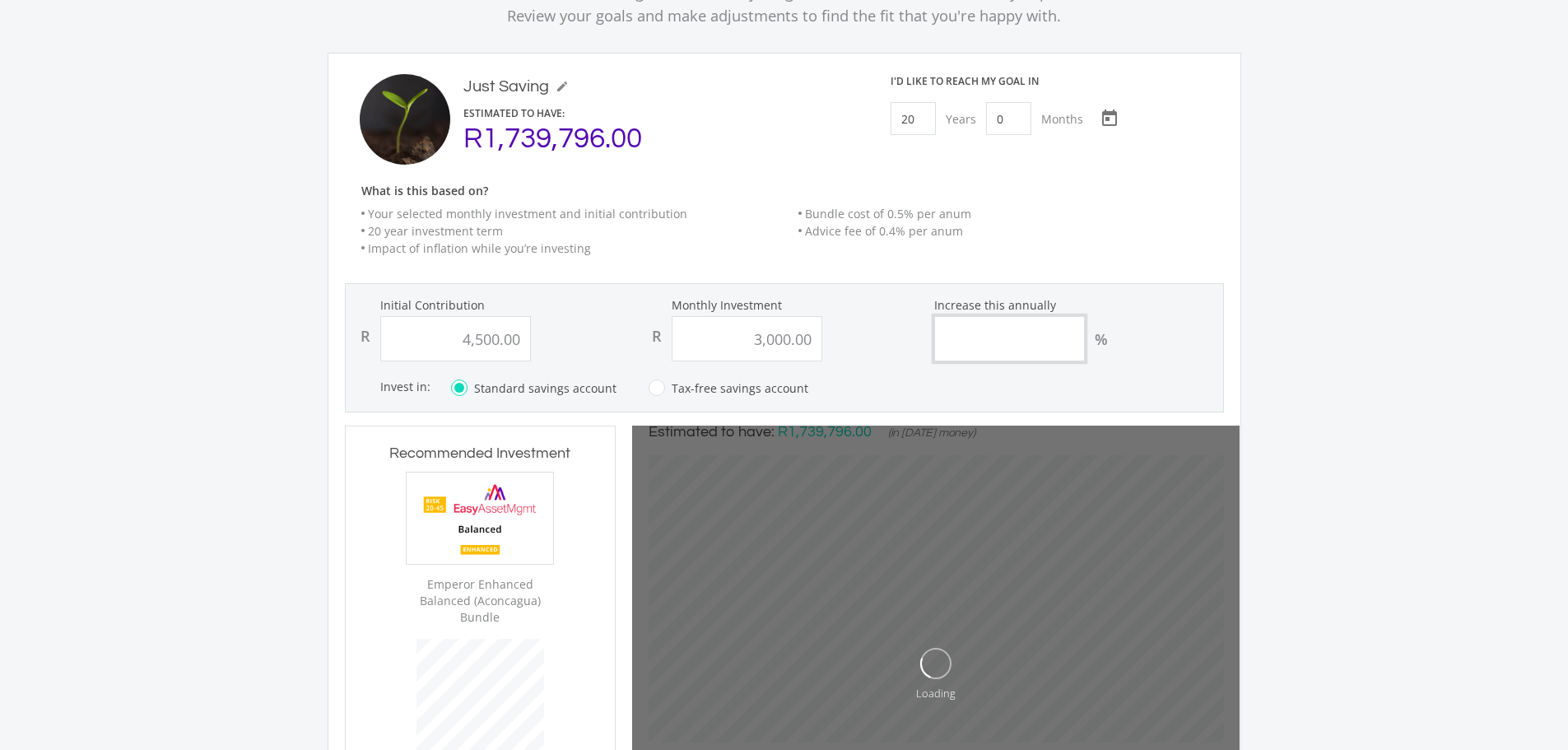
type input "4500"
type input "3000"
type input "4,500.00"
type input "3,000.00"
click at [942, 344] on input "5" at bounding box center [1009, 339] width 150 height 46
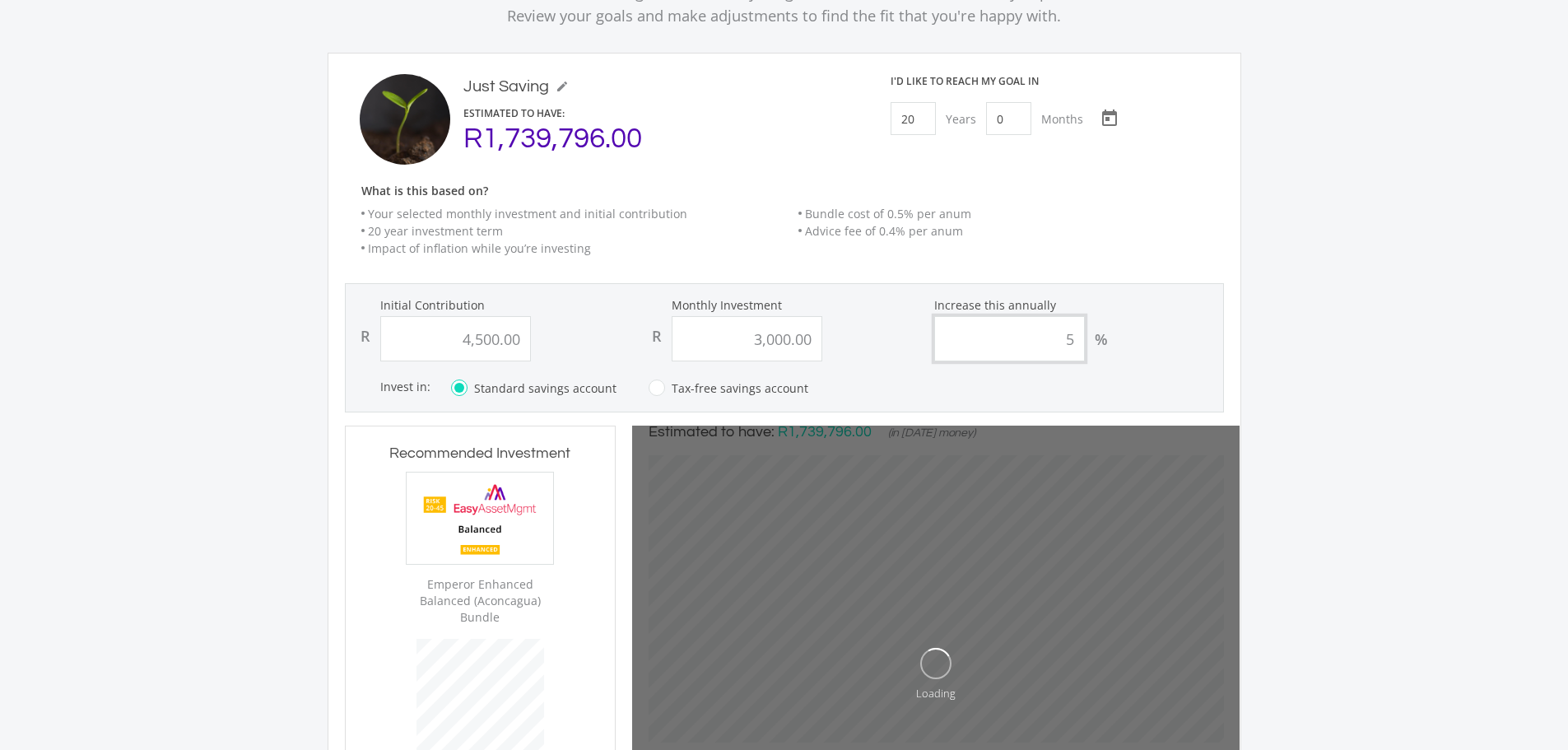
type input "5"
type input "3000.00"
click at [749, 331] on input "3000.00" at bounding box center [747, 339] width 150 height 46
type input "4500"
type input "3000"
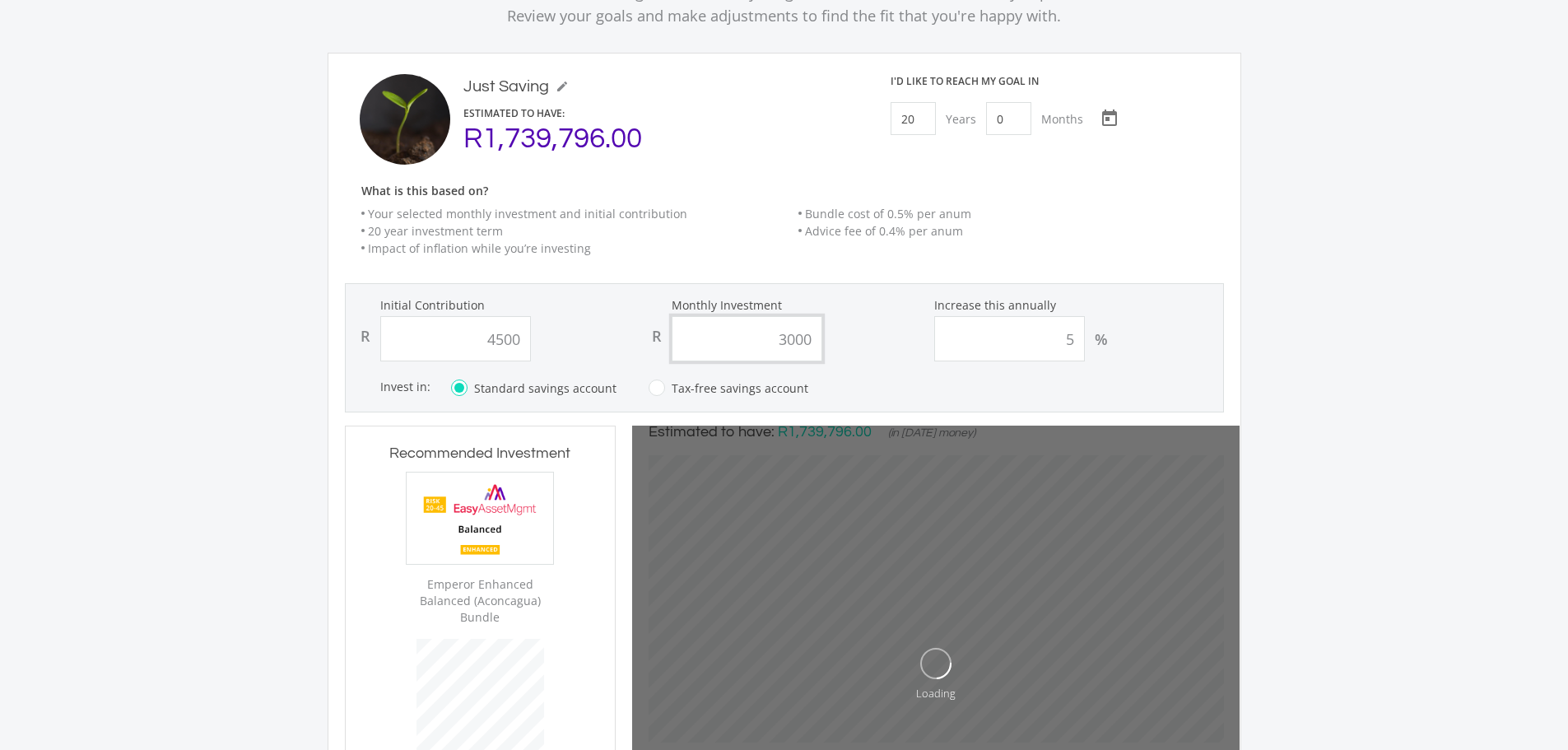
type input "4,500.00"
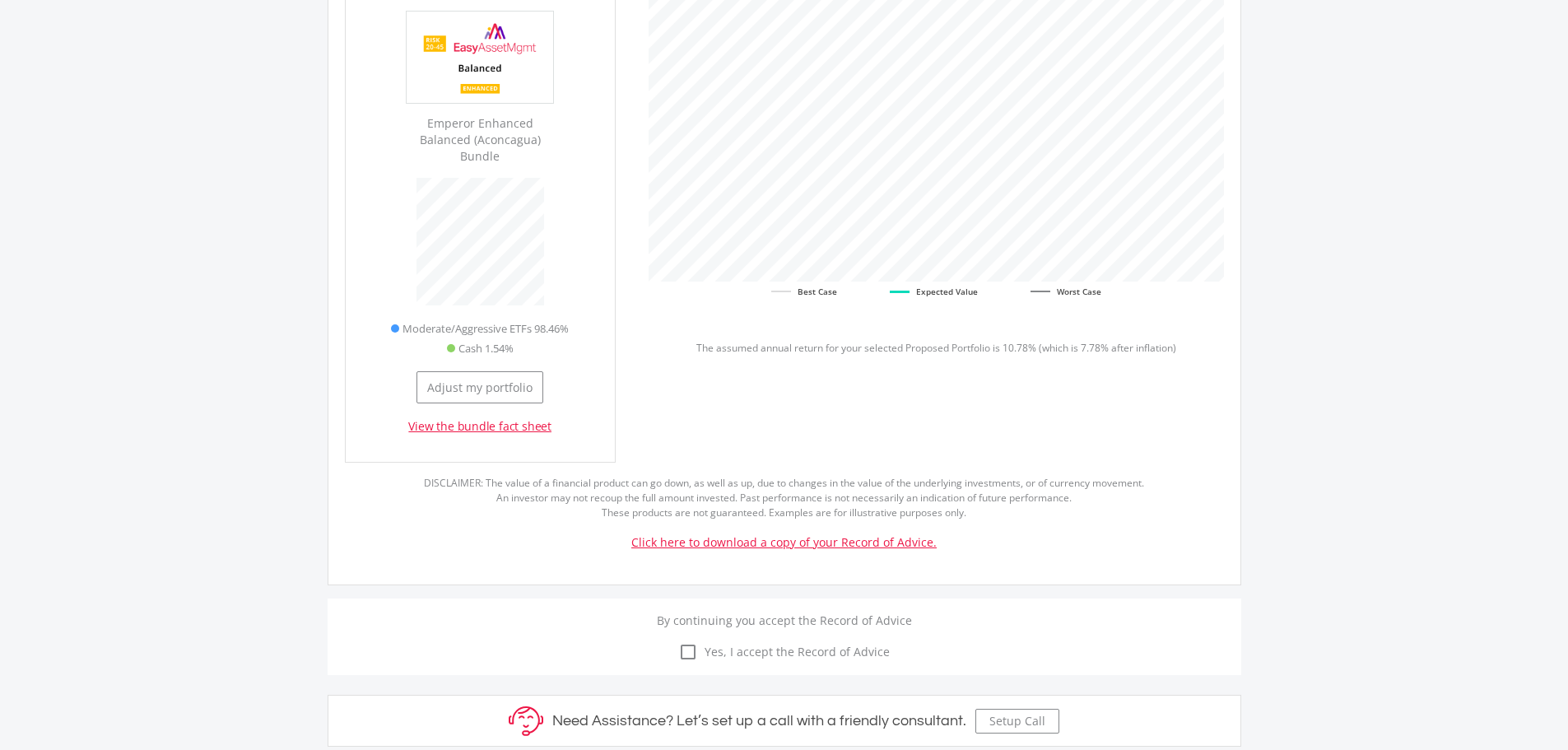
scroll to position [903, 0]
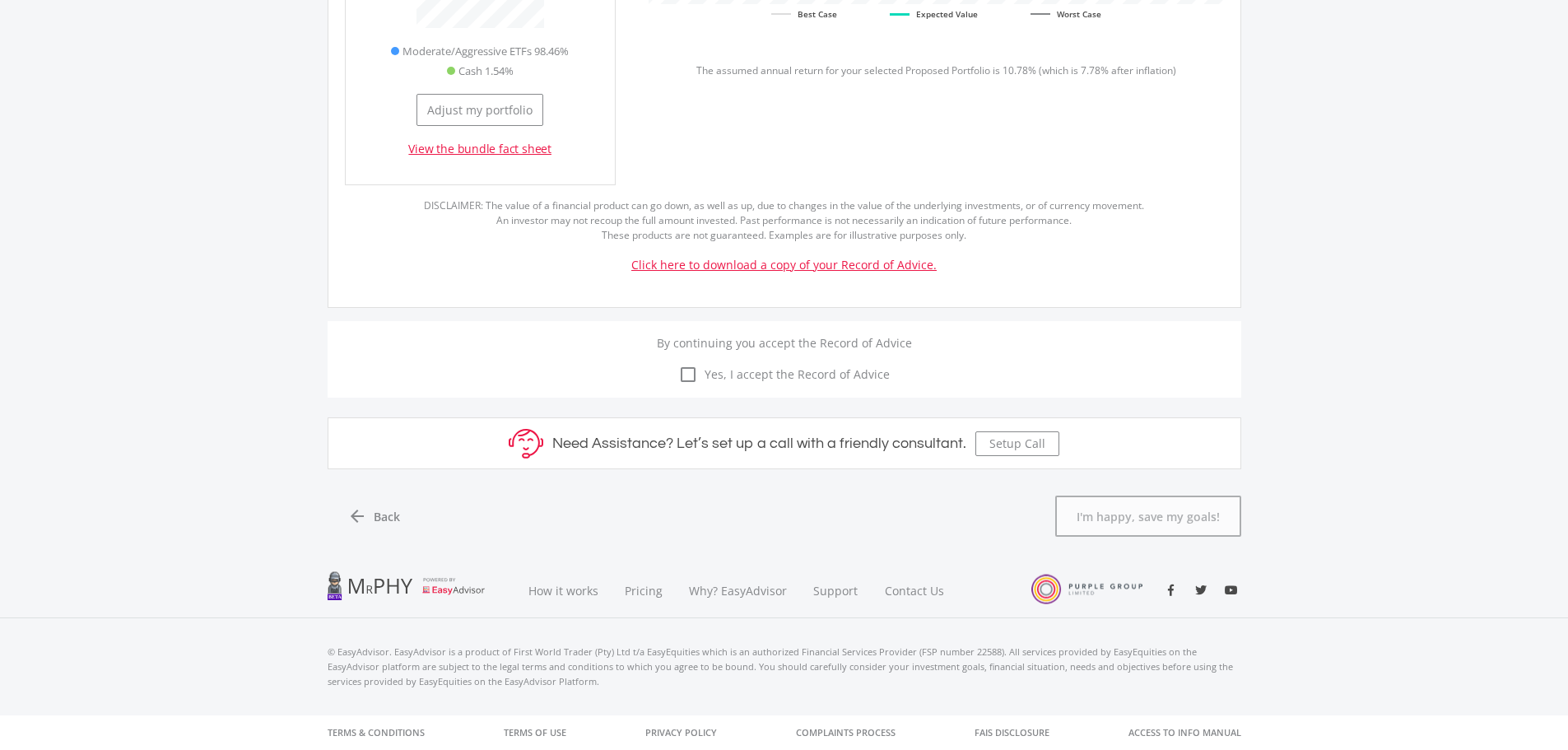
type input "3,000.00"
click at [687, 376] on icon "check_box_outline_blank" at bounding box center [688, 374] width 20 height 20
click at [785, 365] on input "check_box_outline_blank check_box Yes, I accept the Record of Advice" at bounding box center [785, 365] width 0 height 0
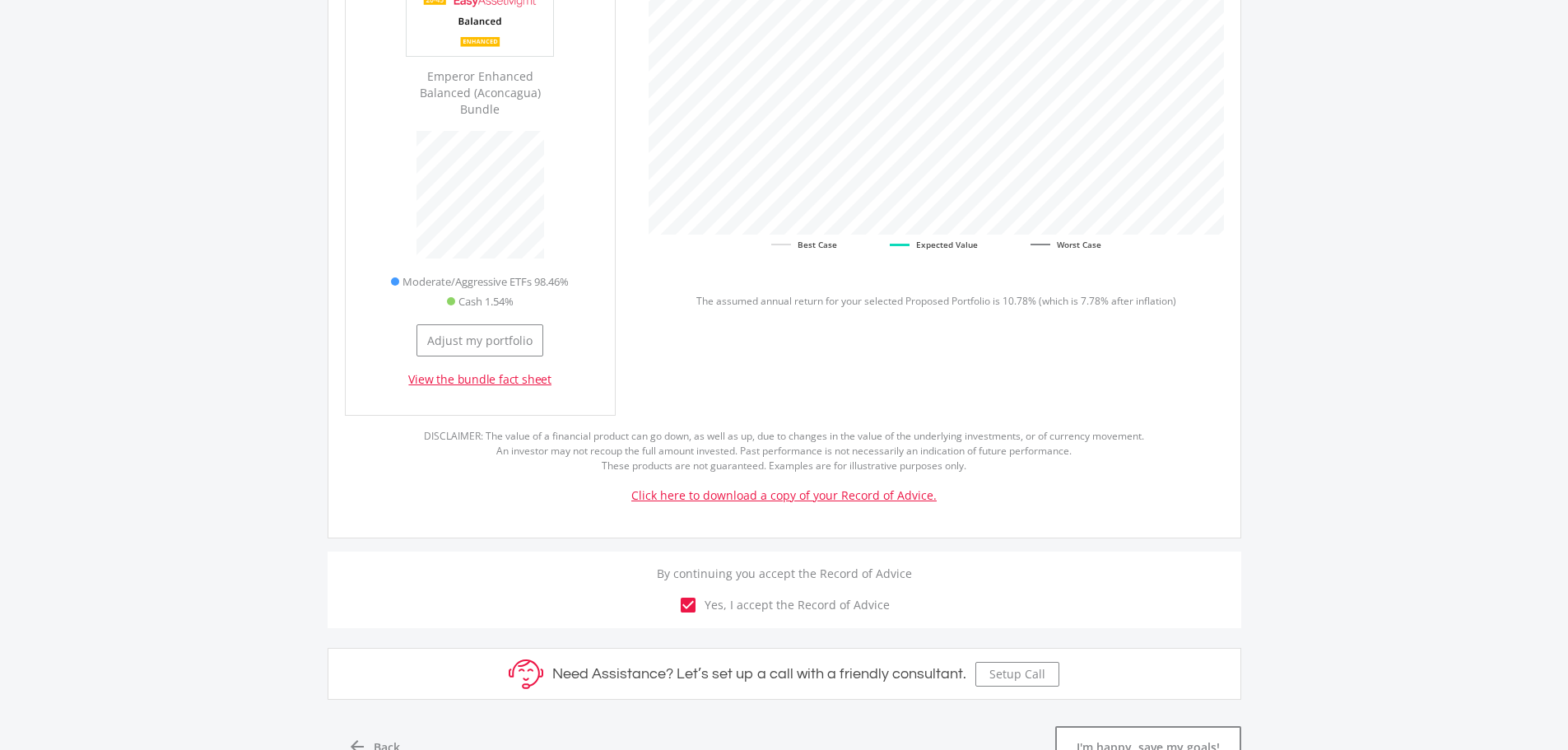
scroll to position [656, 0]
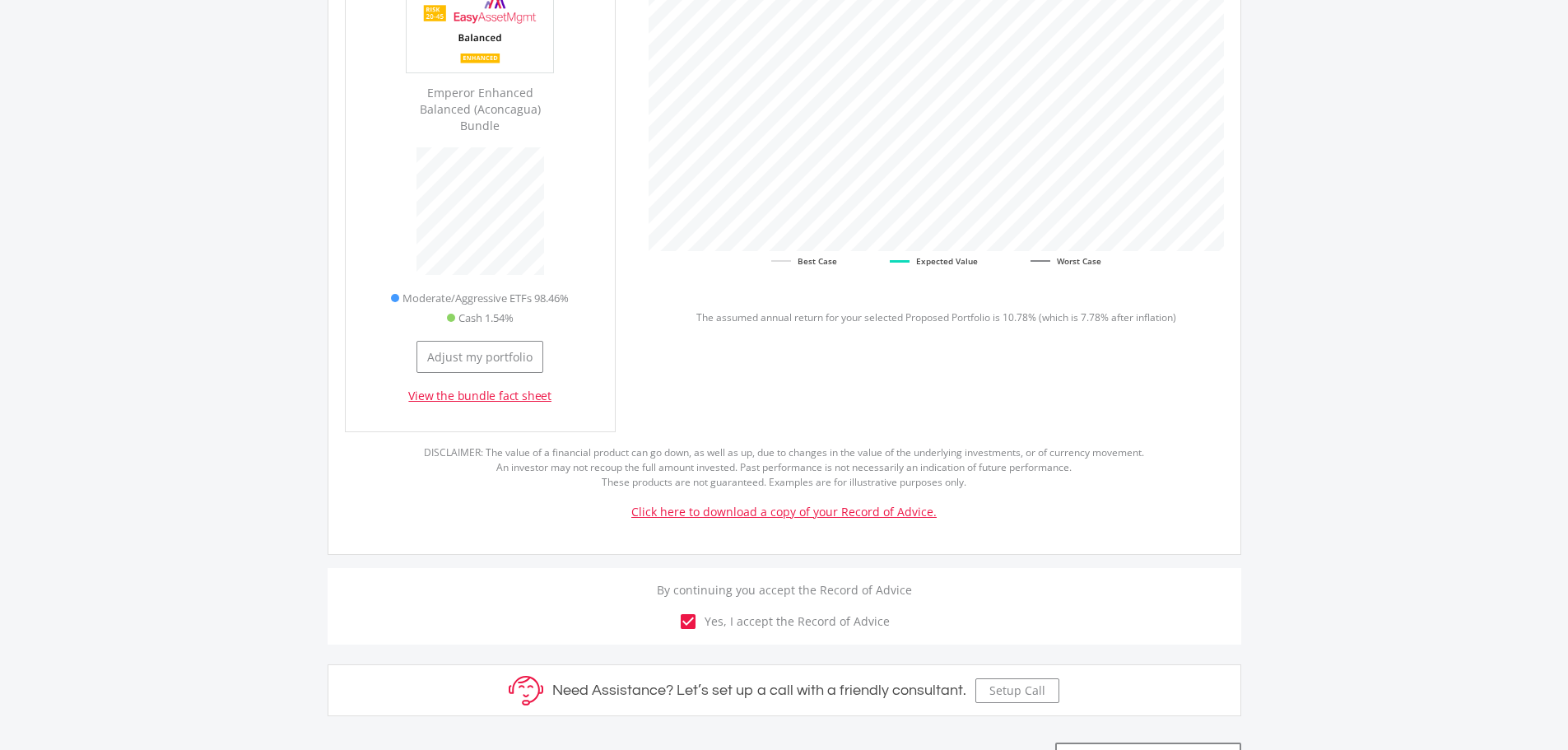
click at [722, 510] on link "Click here to download a copy of your Record of Advice." at bounding box center [784, 511] width 305 height 16
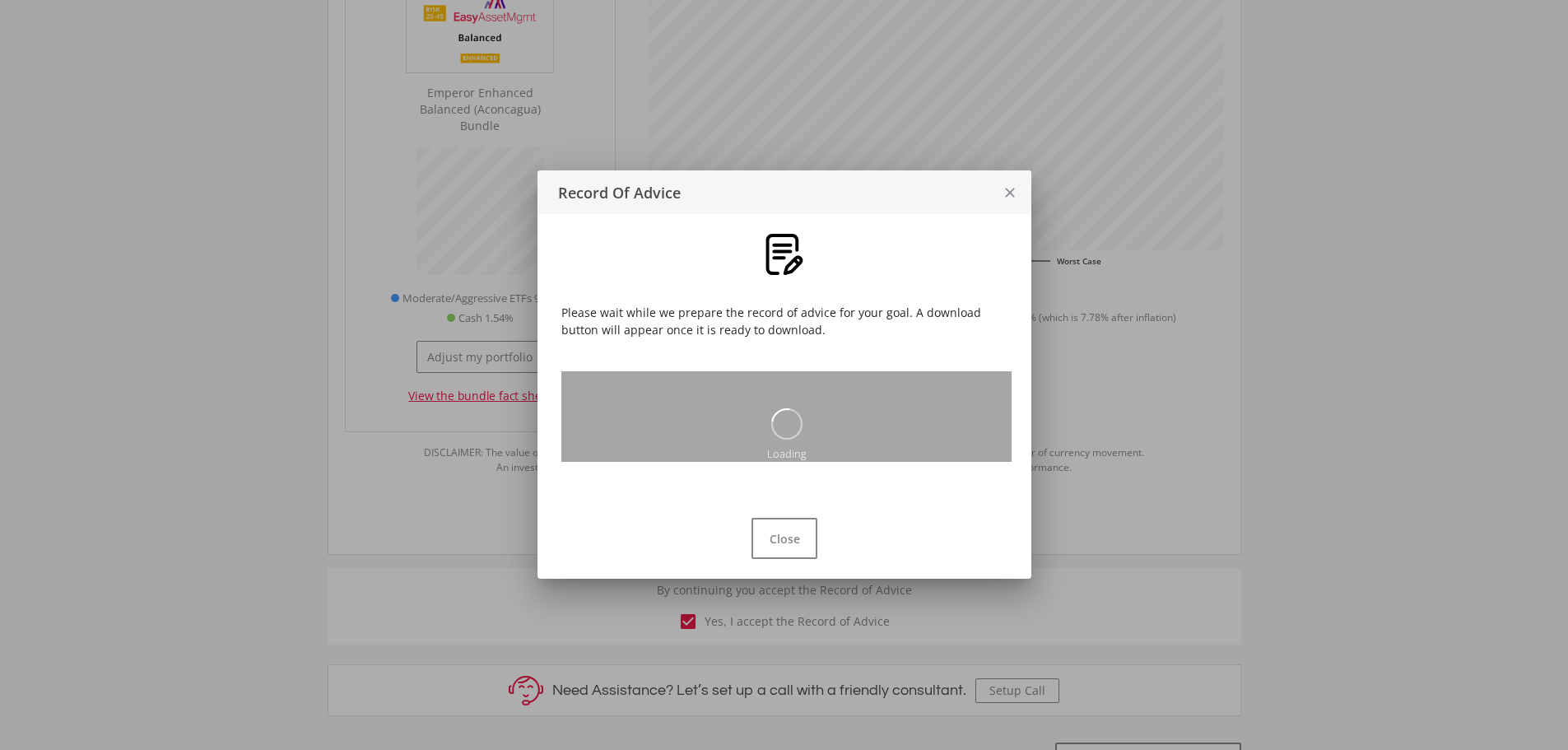
scroll to position [0, 0]
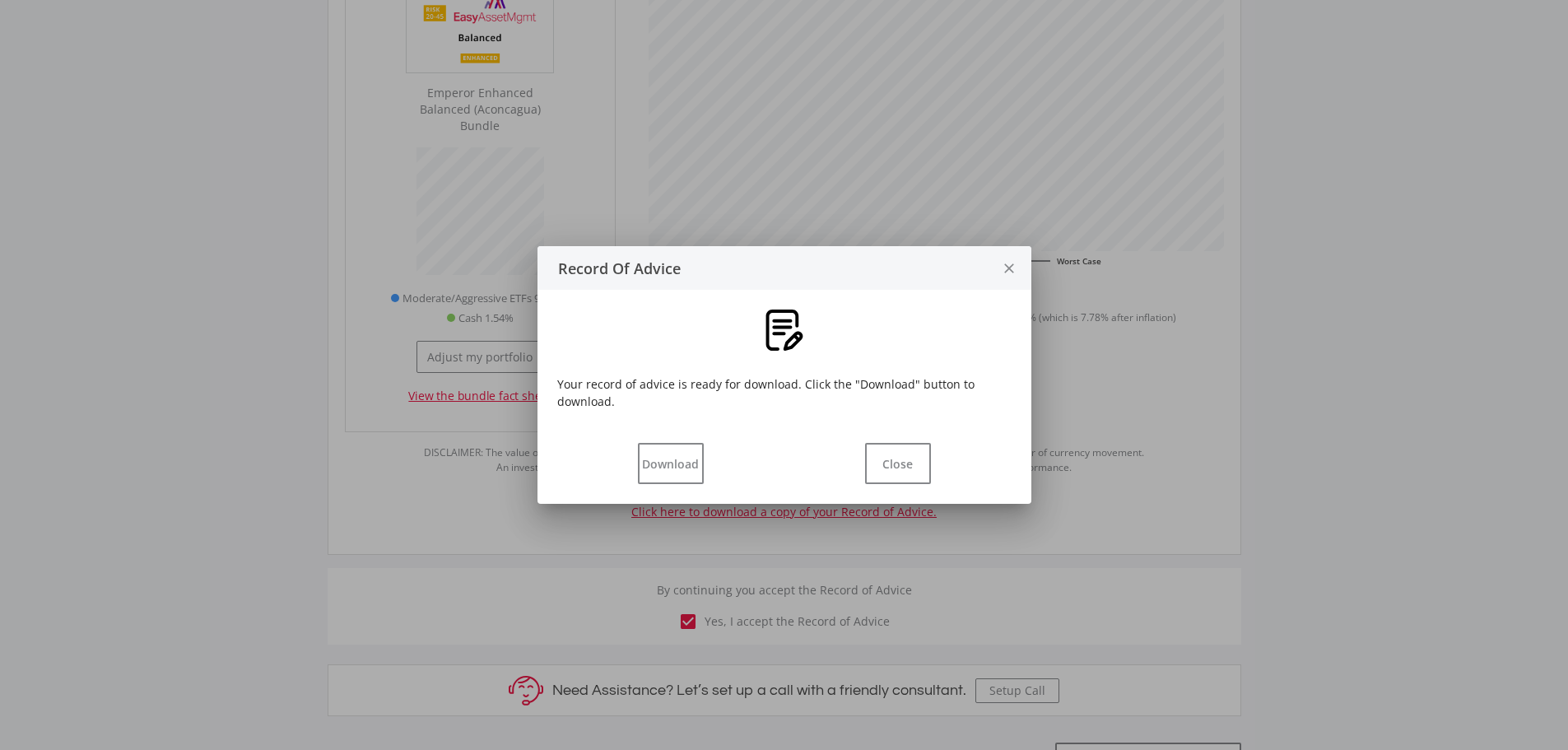
click at [663, 437] on div "Download Close" at bounding box center [784, 465] width 494 height 74
click at [663, 448] on button "Download" at bounding box center [671, 464] width 66 height 41
click at [906, 465] on button "Close" at bounding box center [898, 464] width 66 height 41
